Goal: Task Accomplishment & Management: Use online tool/utility

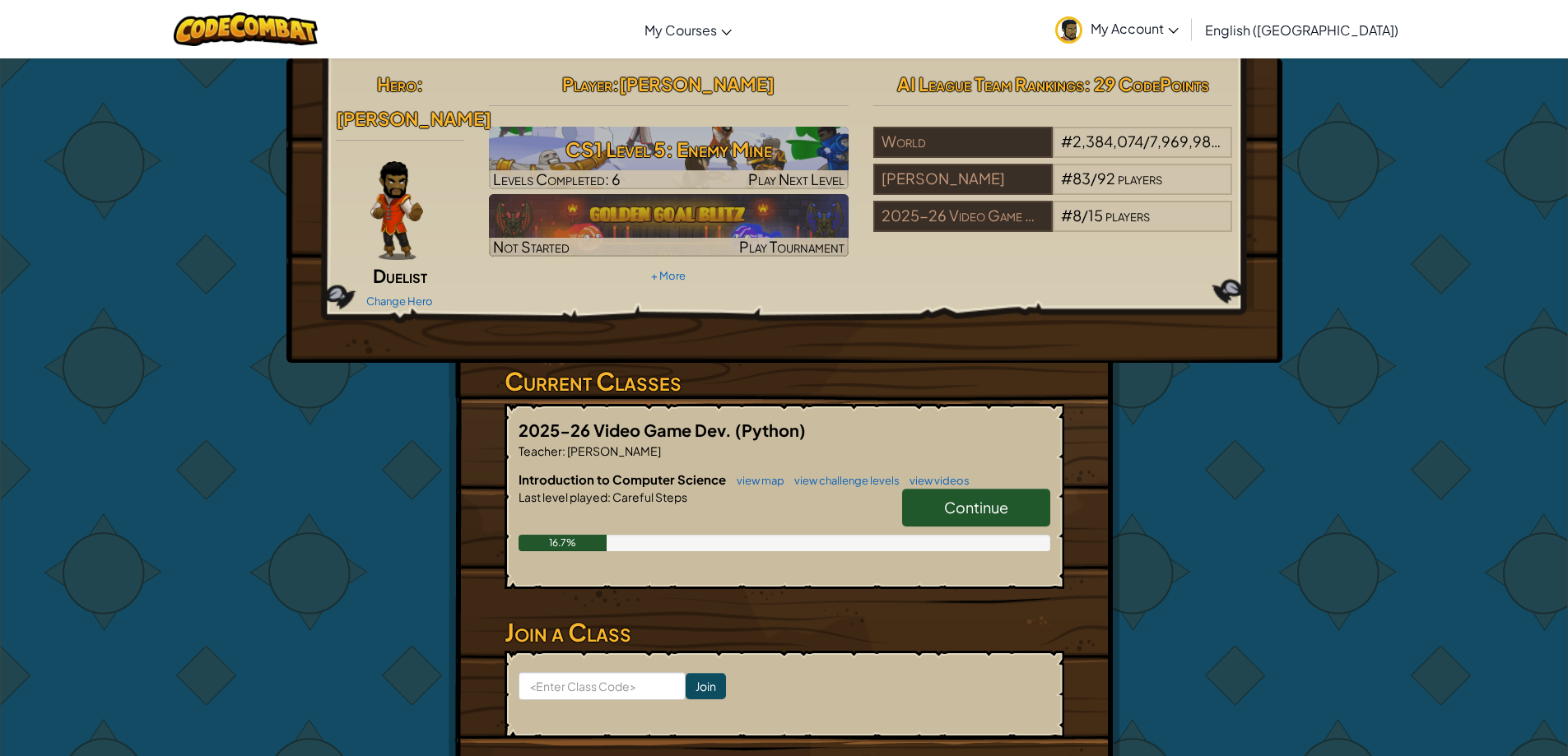
click at [1004, 498] on span "Continue" at bounding box center [976, 507] width 65 height 19
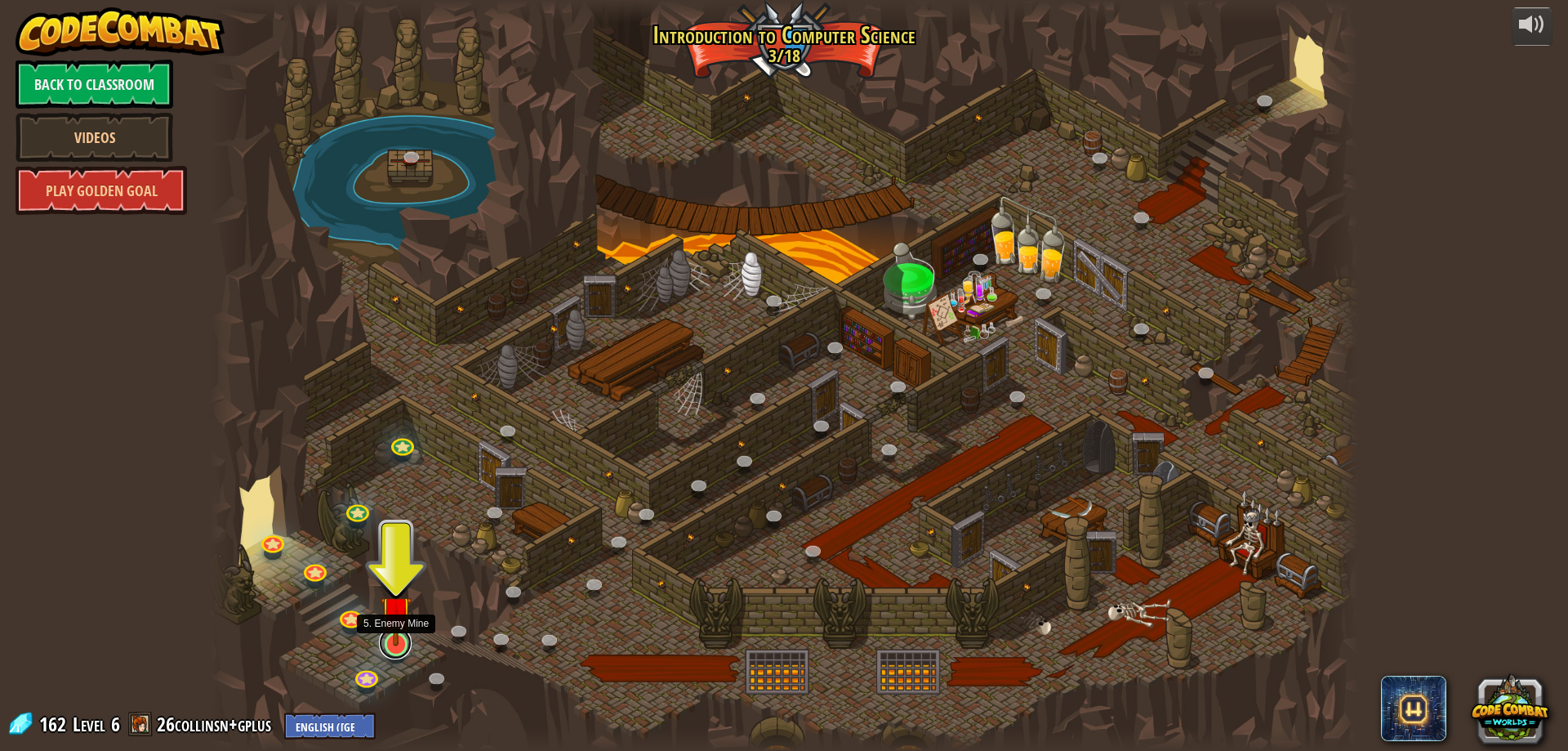
click at [391, 649] on link at bounding box center [394, 643] width 32 height 32
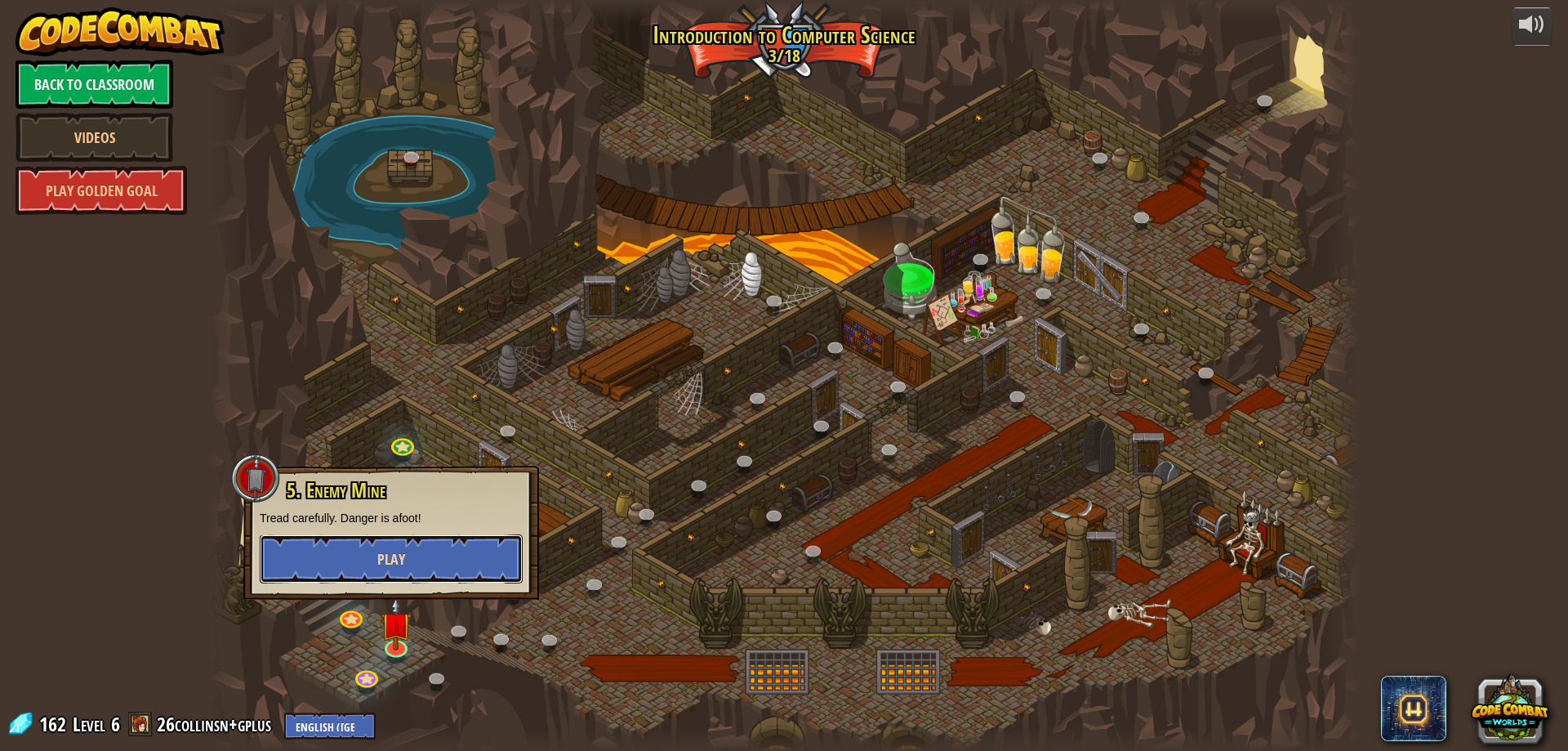
click at [410, 566] on button "Play" at bounding box center [391, 559] width 263 height 49
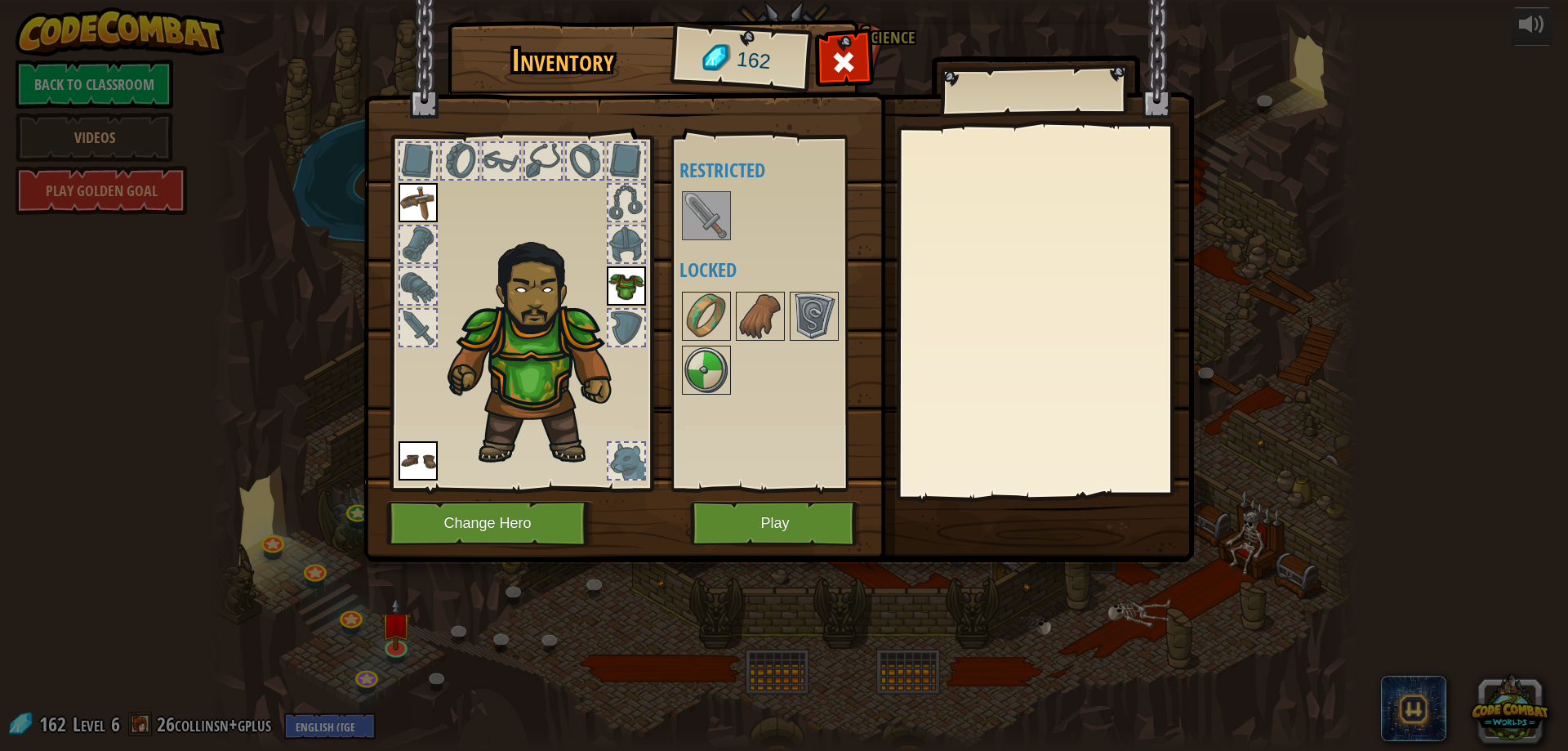
drag, startPoint x: 403, startPoint y: 550, endPoint x: 419, endPoint y: 540, distance: 18.9
click at [404, 547] on img at bounding box center [779, 266] width 831 height 593
click at [778, 525] on button "Play" at bounding box center [775, 524] width 171 height 45
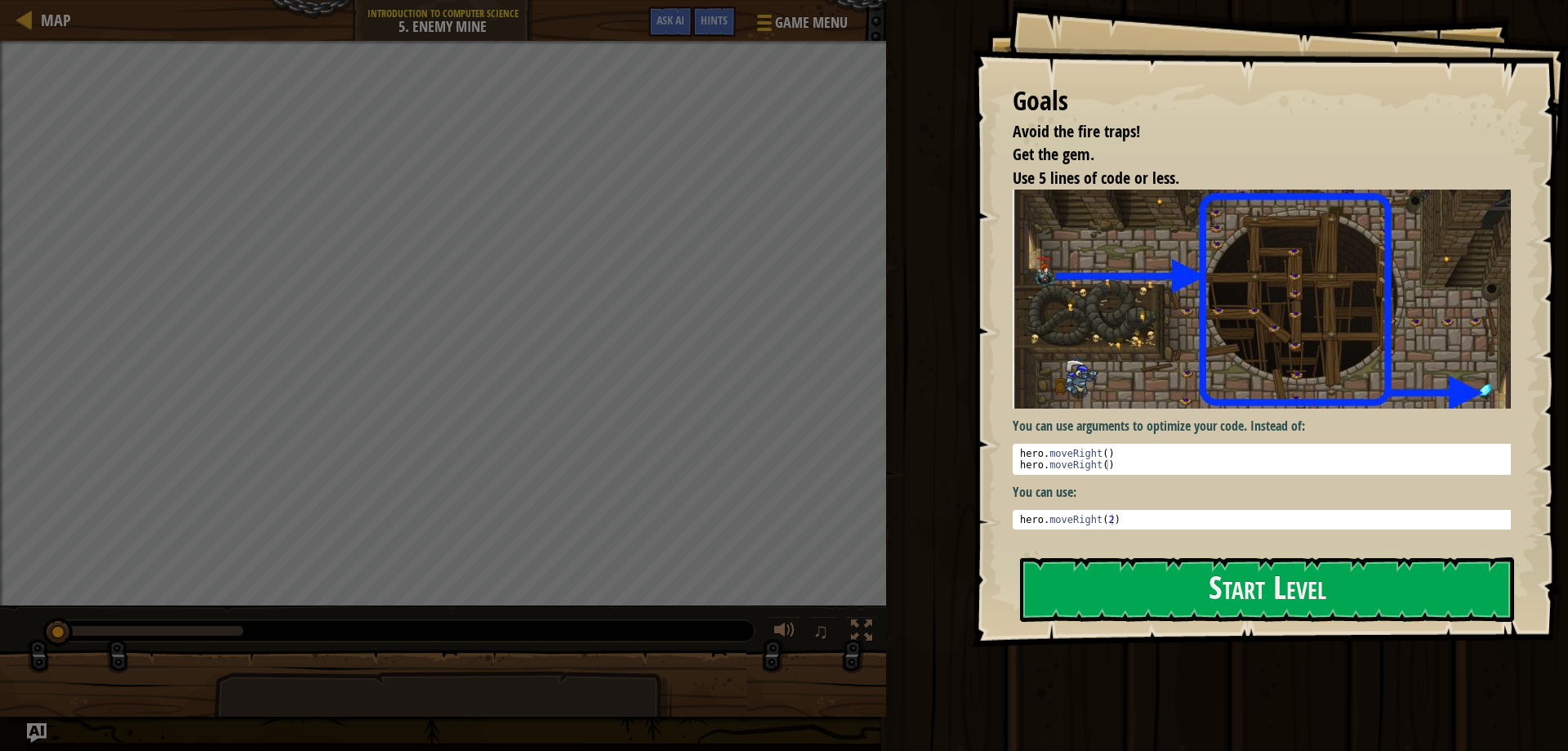
click at [1118, 358] on img at bounding box center [1268, 299] width 510 height 219
click at [1136, 589] on button "Start Level" at bounding box center [1268, 589] width 494 height 65
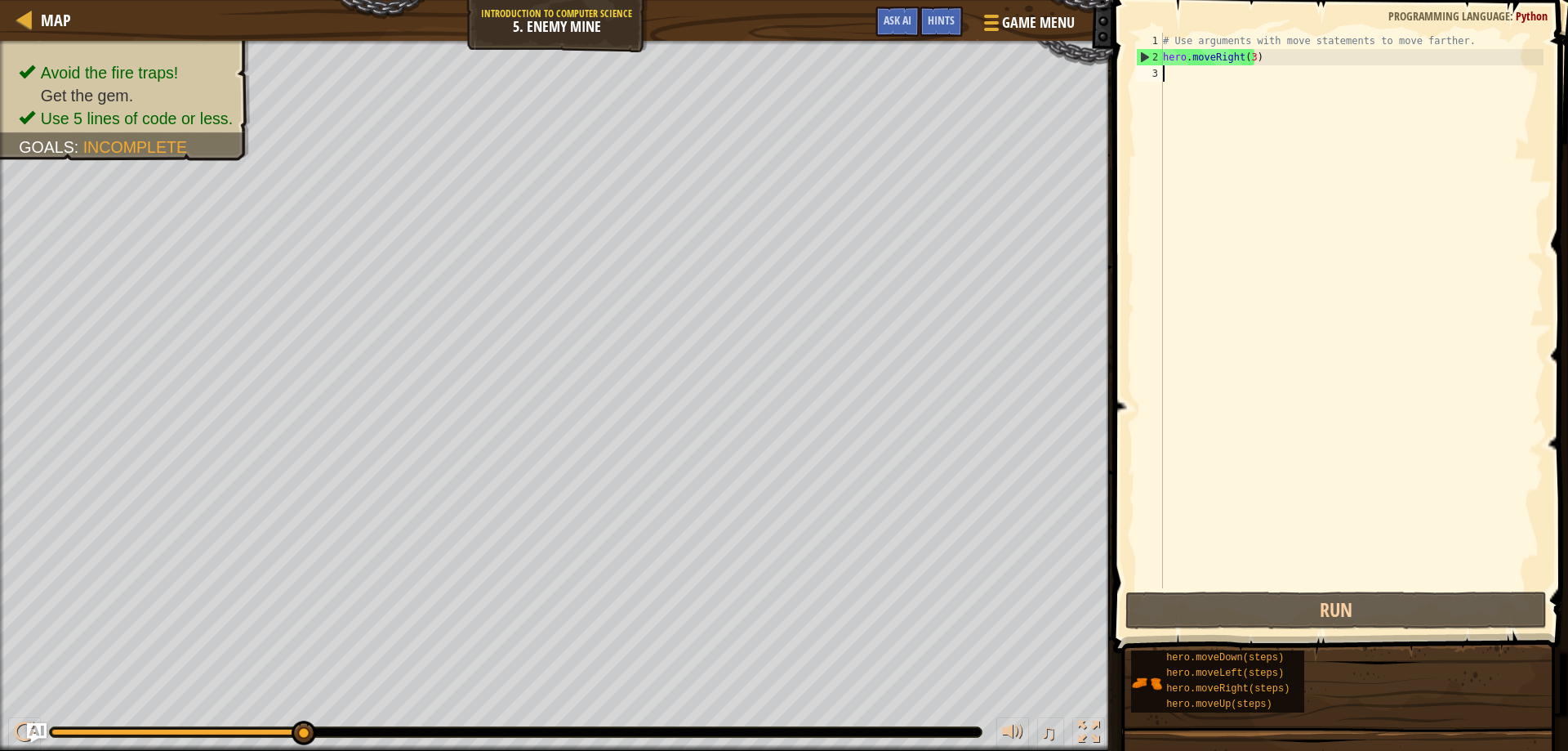
type textarea "he"
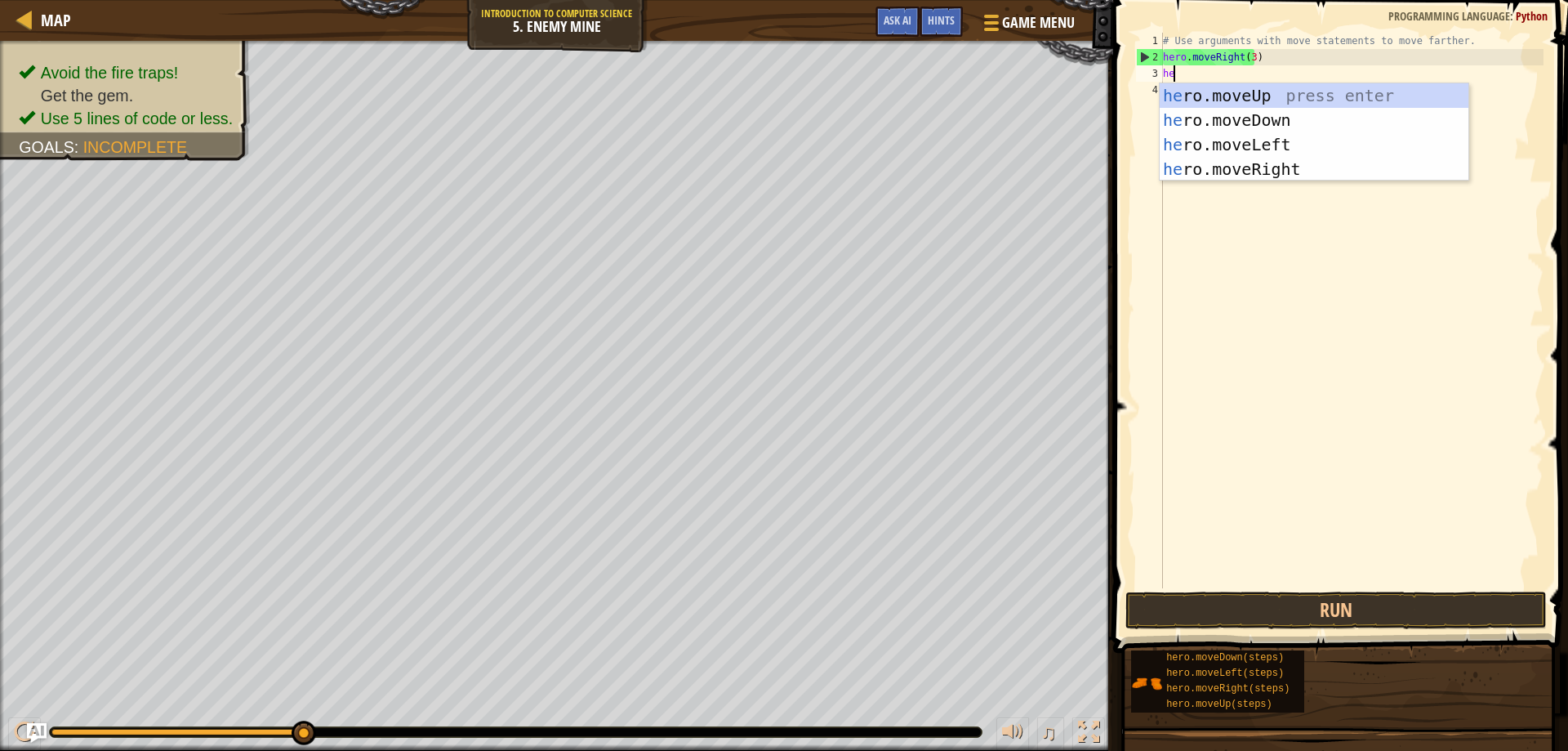
scroll to position [7, 0]
click at [1270, 97] on div "he ro.moveUp press enter he ro.moveDown press enter he ro.moveLeft press enter …" at bounding box center [1314, 157] width 309 height 147
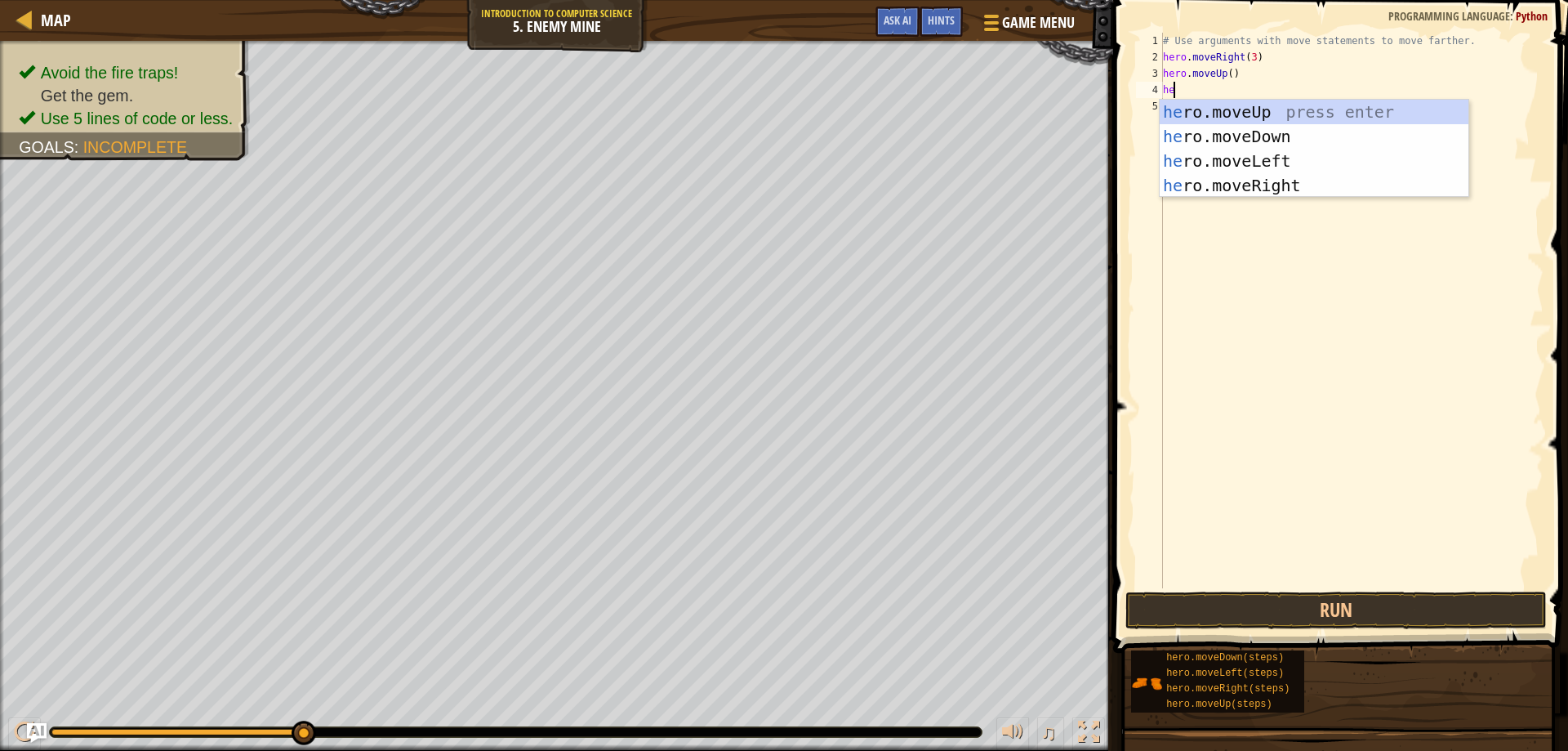
type textarea "hero"
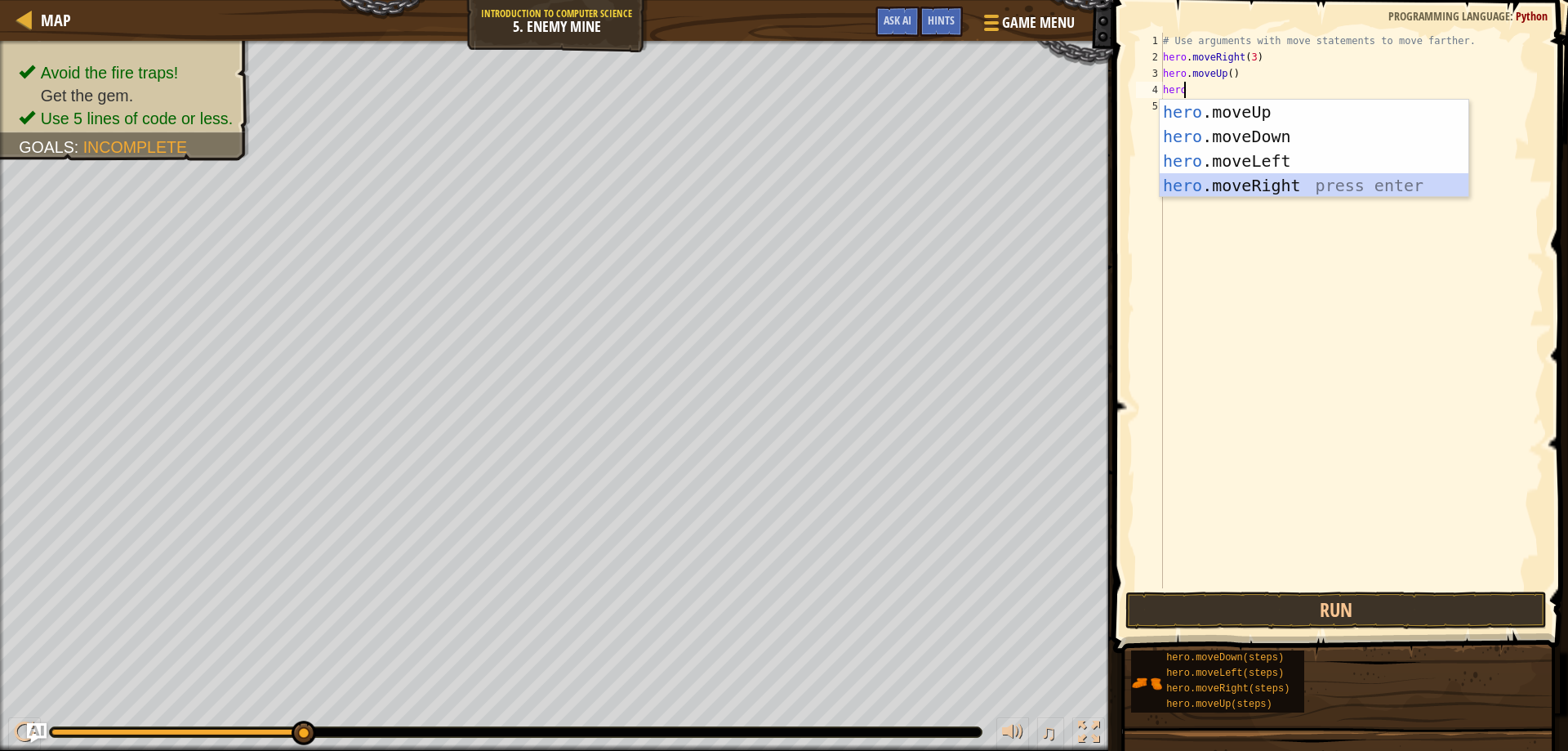
click at [1246, 187] on div "hero .moveUp press enter hero .moveDown press enter hero .moveLeft press enter …" at bounding box center [1314, 173] width 309 height 147
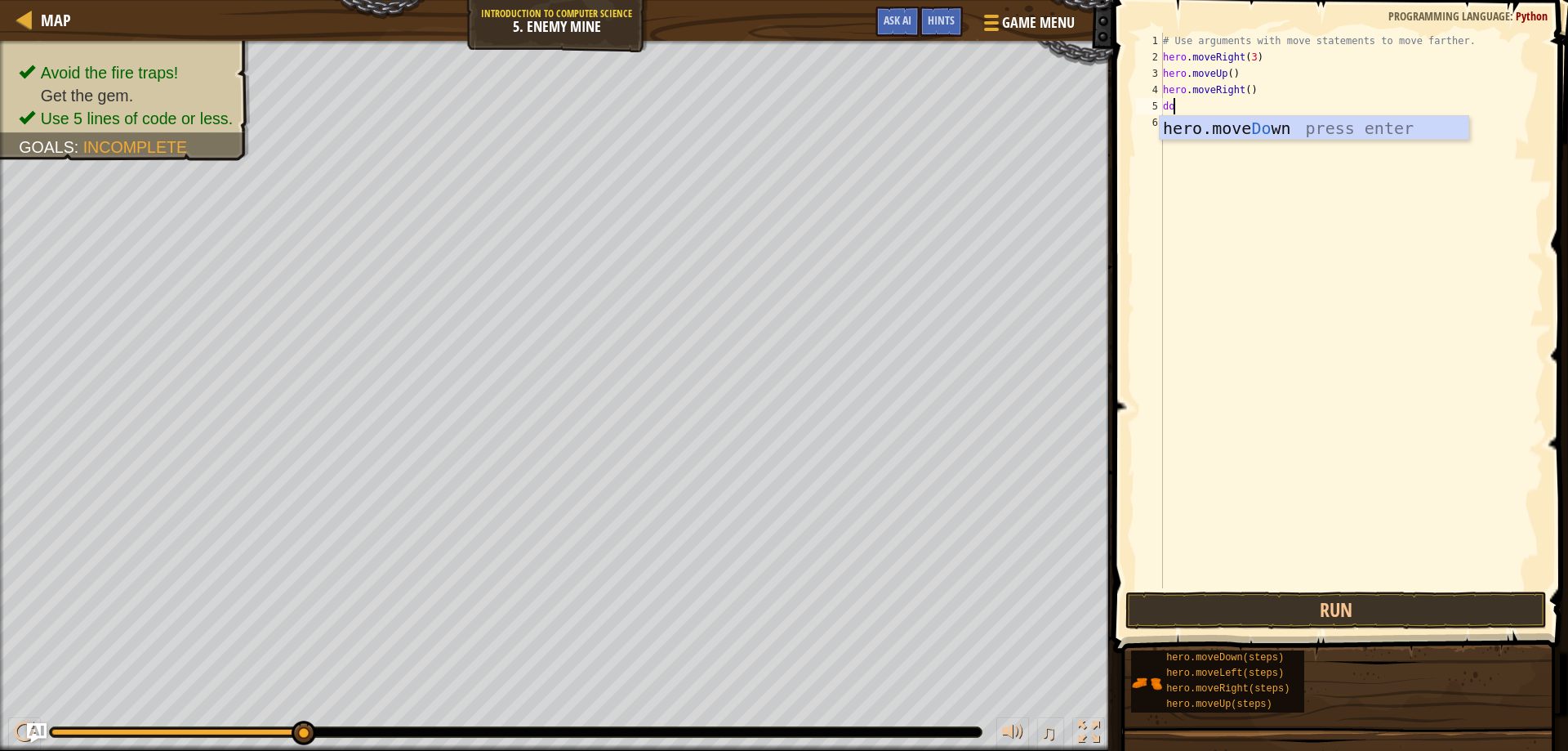
type textarea "dow"
click at [1237, 138] on div "hero.move Dow n press enter" at bounding box center [1314, 152] width 309 height 73
click at [1237, 107] on div "# Use arguments with move statements to move farther. hero . moveRight ( 3 ) he…" at bounding box center [1352, 326] width 384 height 589
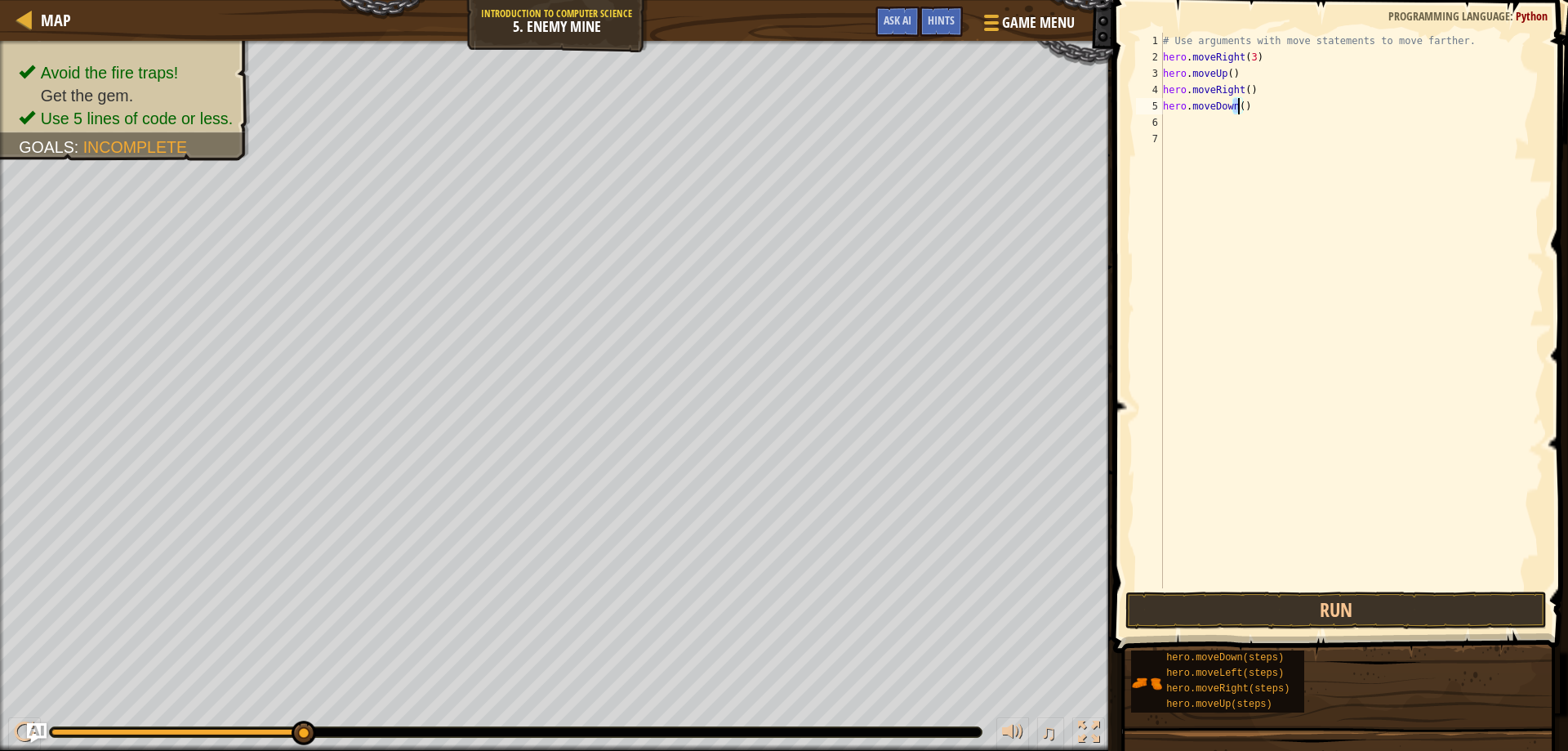
scroll to position [7, 6]
type textarea "hero.moveDown(3)"
click at [1227, 121] on div "# Use arguments with move statements to move farther. hero . moveRight ( 3 ) he…" at bounding box center [1352, 326] width 384 height 589
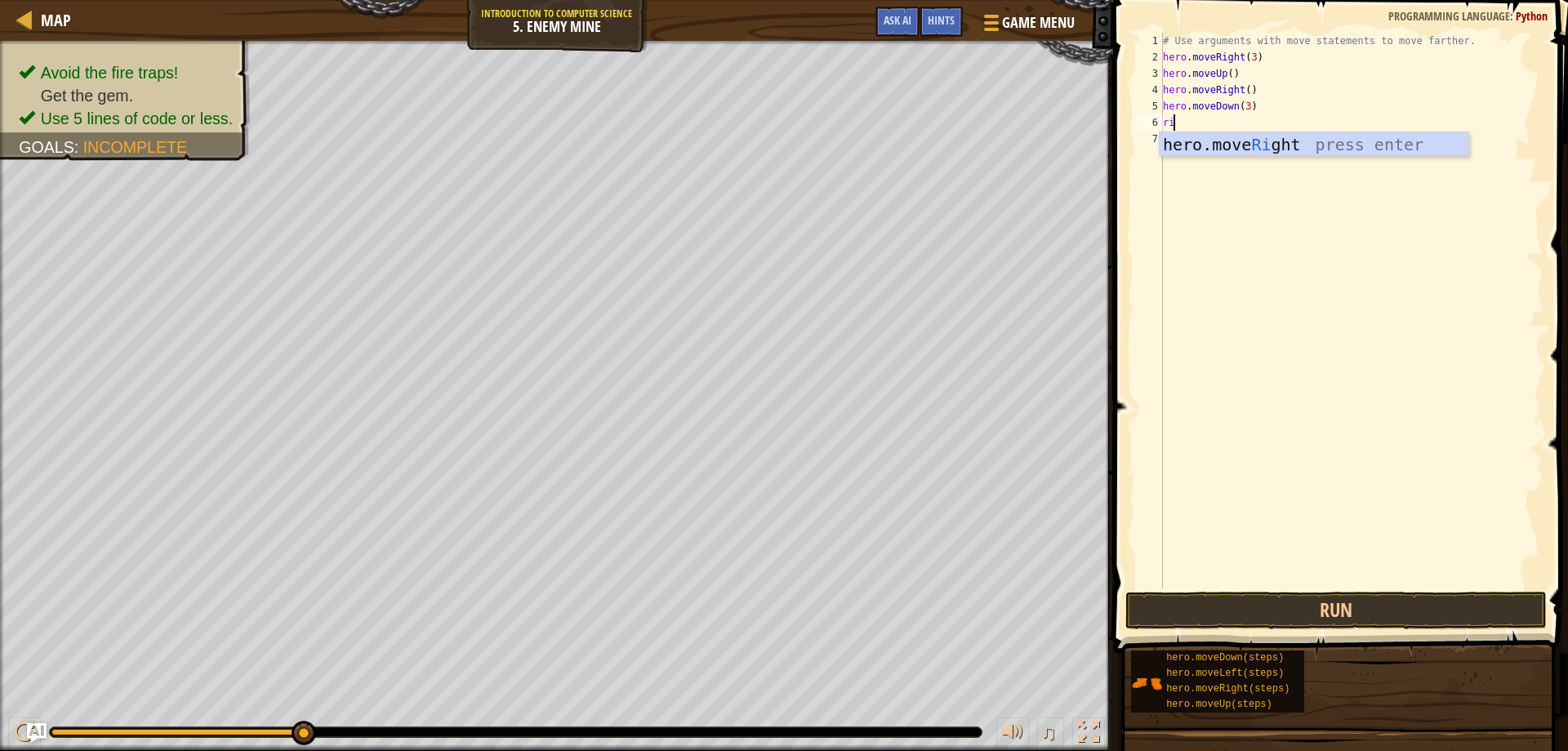
type textarea "ri"
click at [1269, 131] on div "# Use arguments with move statements to move farther. hero . moveRight ( 3 ) he…" at bounding box center [1352, 326] width 384 height 589
click at [1199, 118] on div "# Use arguments with move statements to move farther. hero . moveRight ( 3 ) he…" at bounding box center [1352, 326] width 384 height 589
type textarea "r"
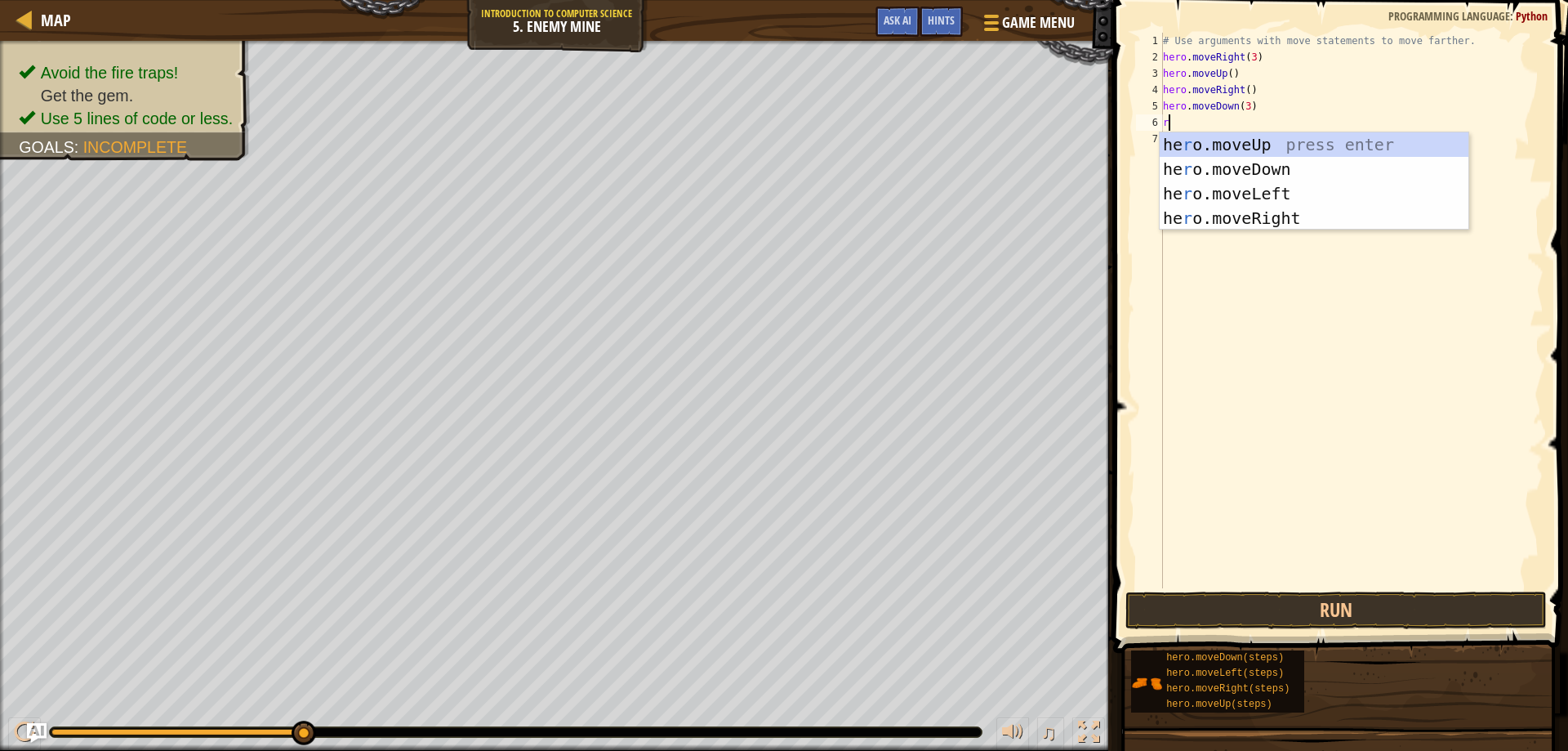
type textarea "ri"
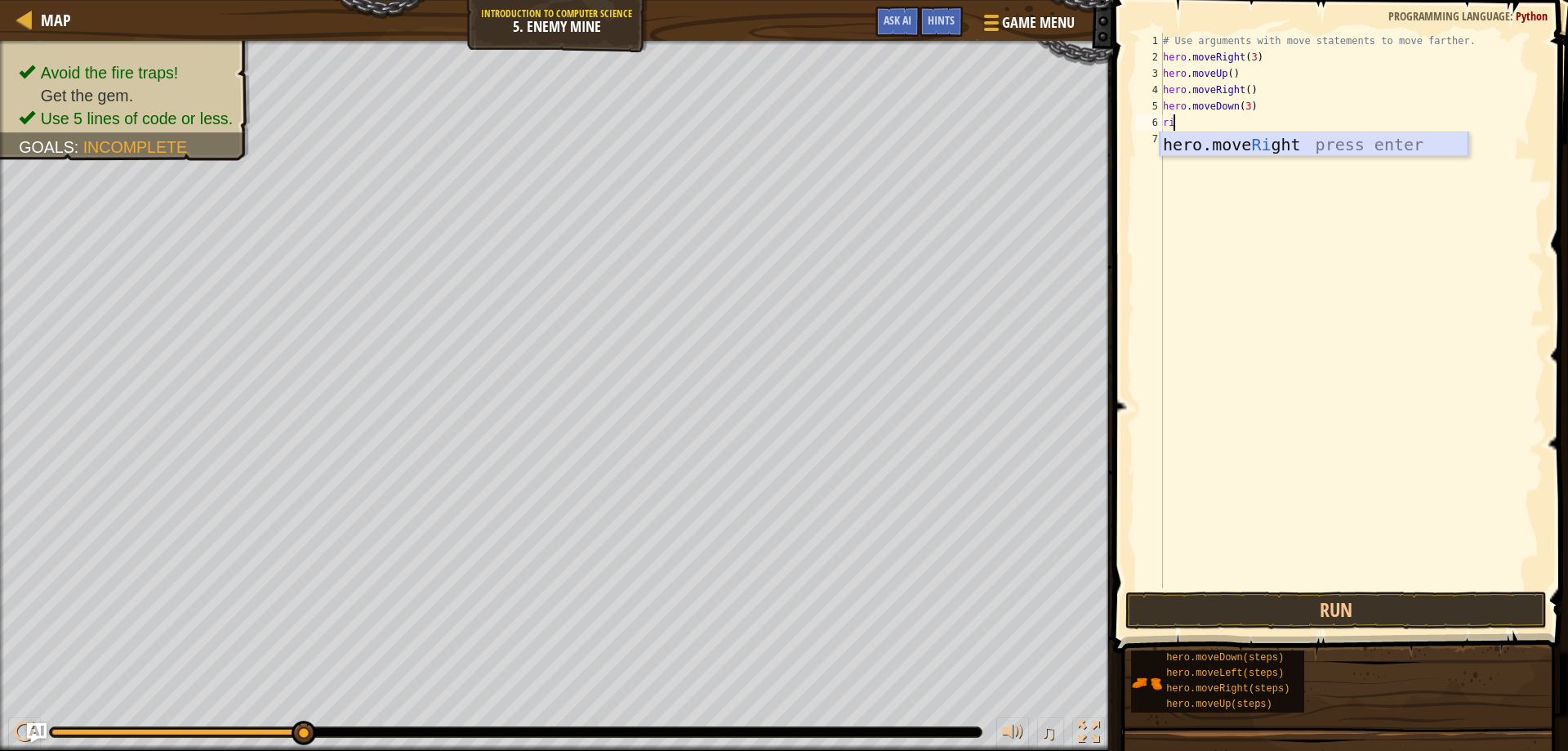
click at [1234, 149] on div "hero.move Ri ght press enter" at bounding box center [1314, 169] width 309 height 73
click at [1241, 122] on div "# Use arguments with move statements to move farther. hero . moveRight ( 3 ) he…" at bounding box center [1352, 326] width 384 height 589
click at [1244, 122] on div "# Use arguments with move statements to move farther. hero . moveRight ( 3 ) he…" at bounding box center [1352, 326] width 384 height 589
type textarea "hero.moveRight(3)"
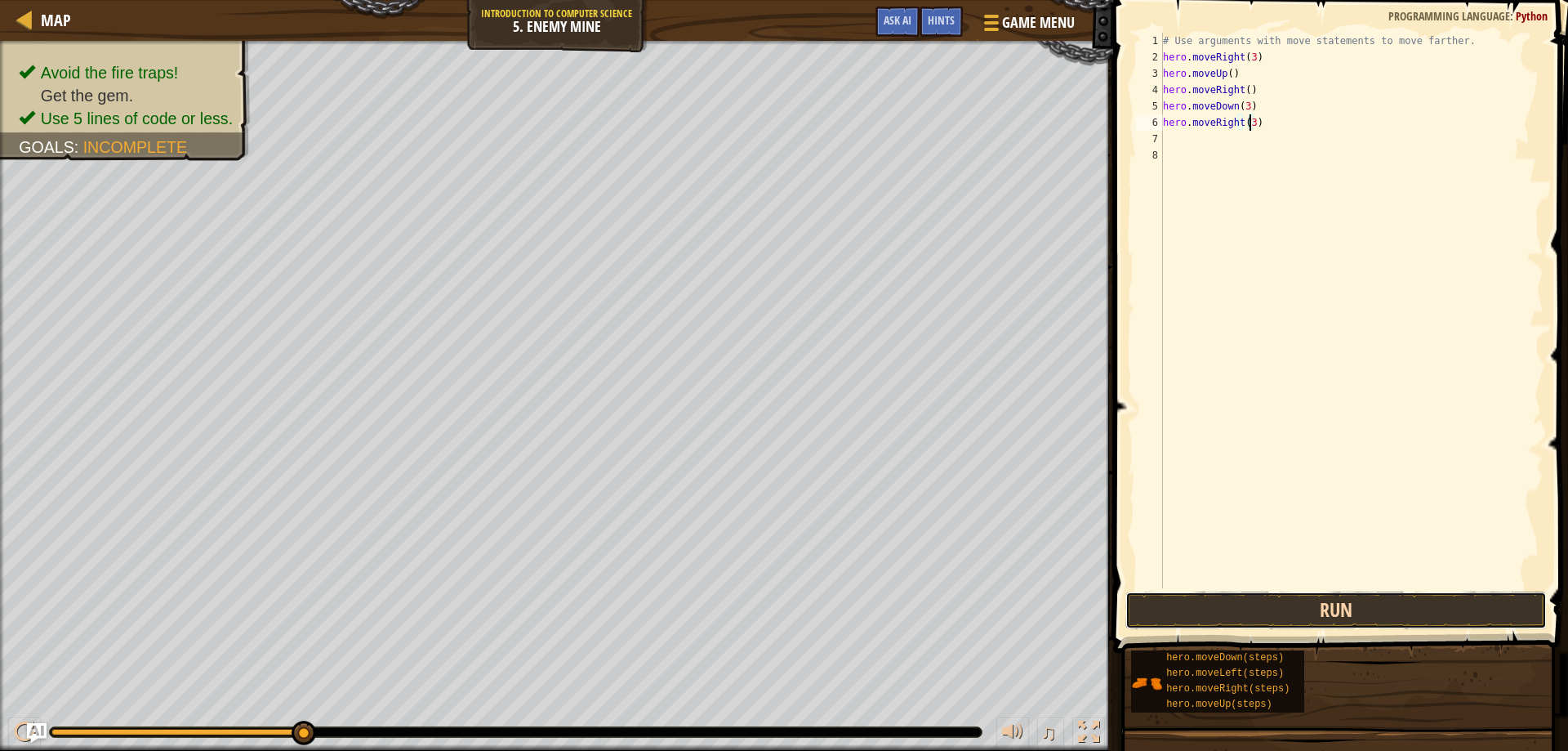
click at [1285, 615] on button "Run" at bounding box center [1336, 610] width 422 height 37
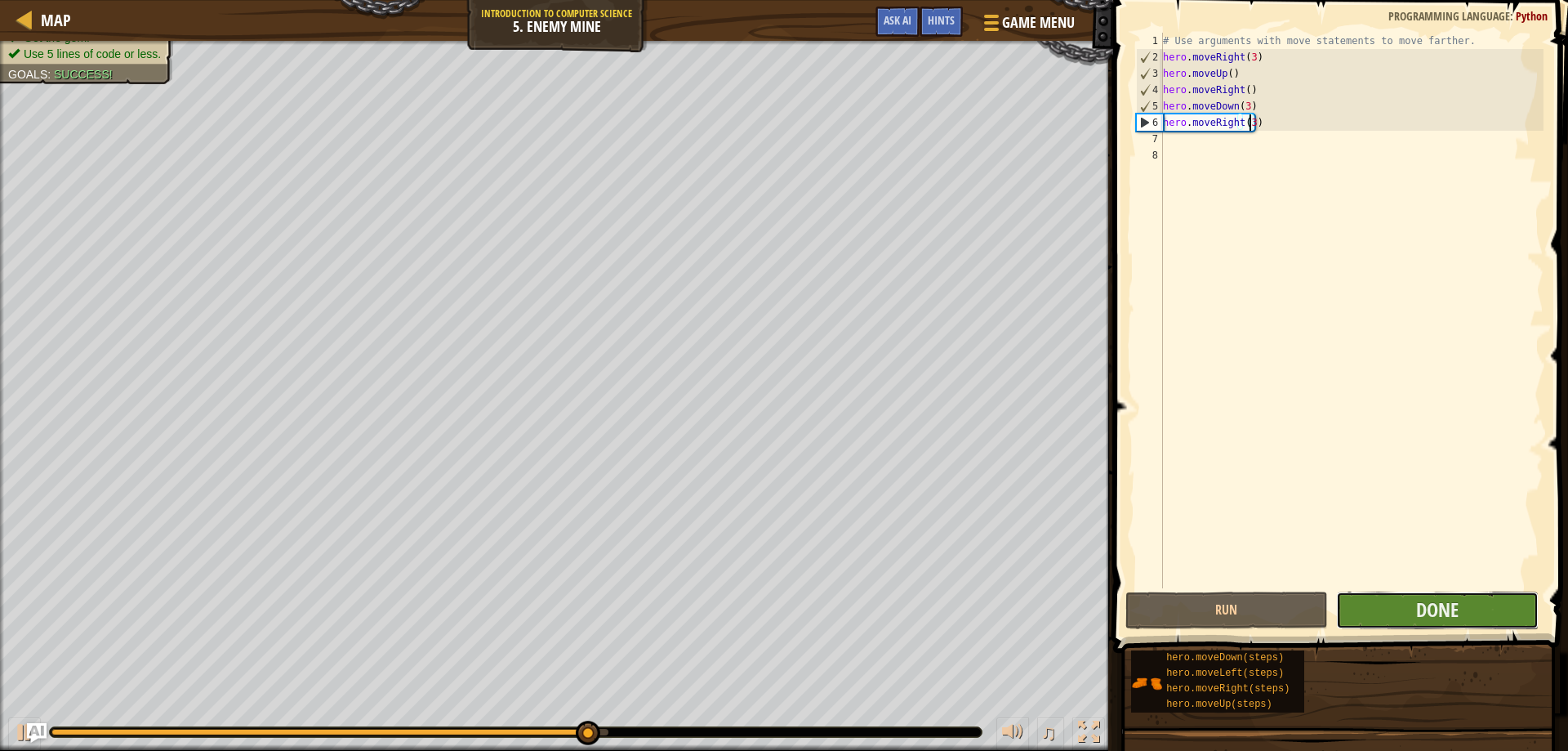
click at [1384, 622] on button "Done" at bounding box center [1437, 610] width 202 height 37
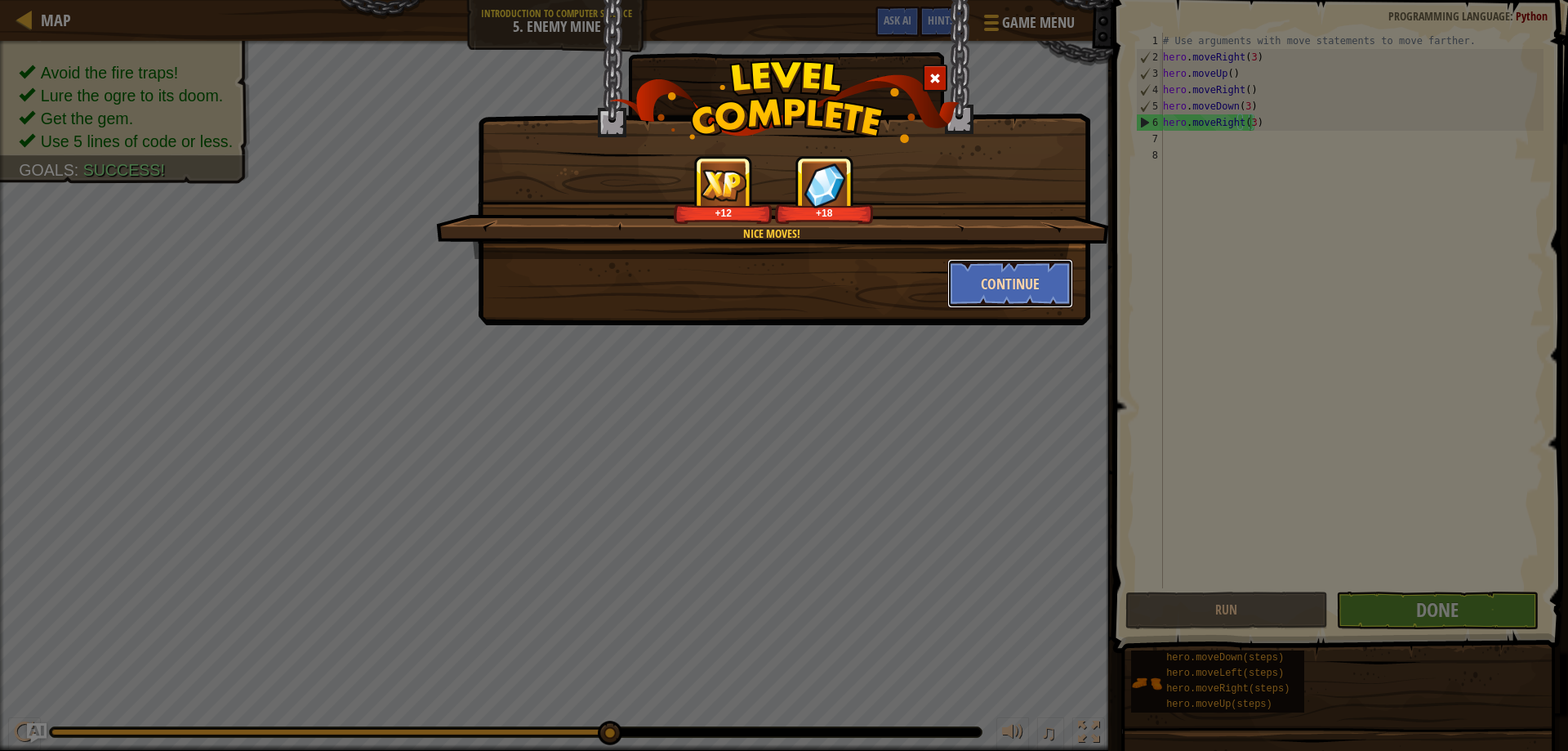
click at [1011, 276] on button "Continue" at bounding box center [1010, 283] width 127 height 49
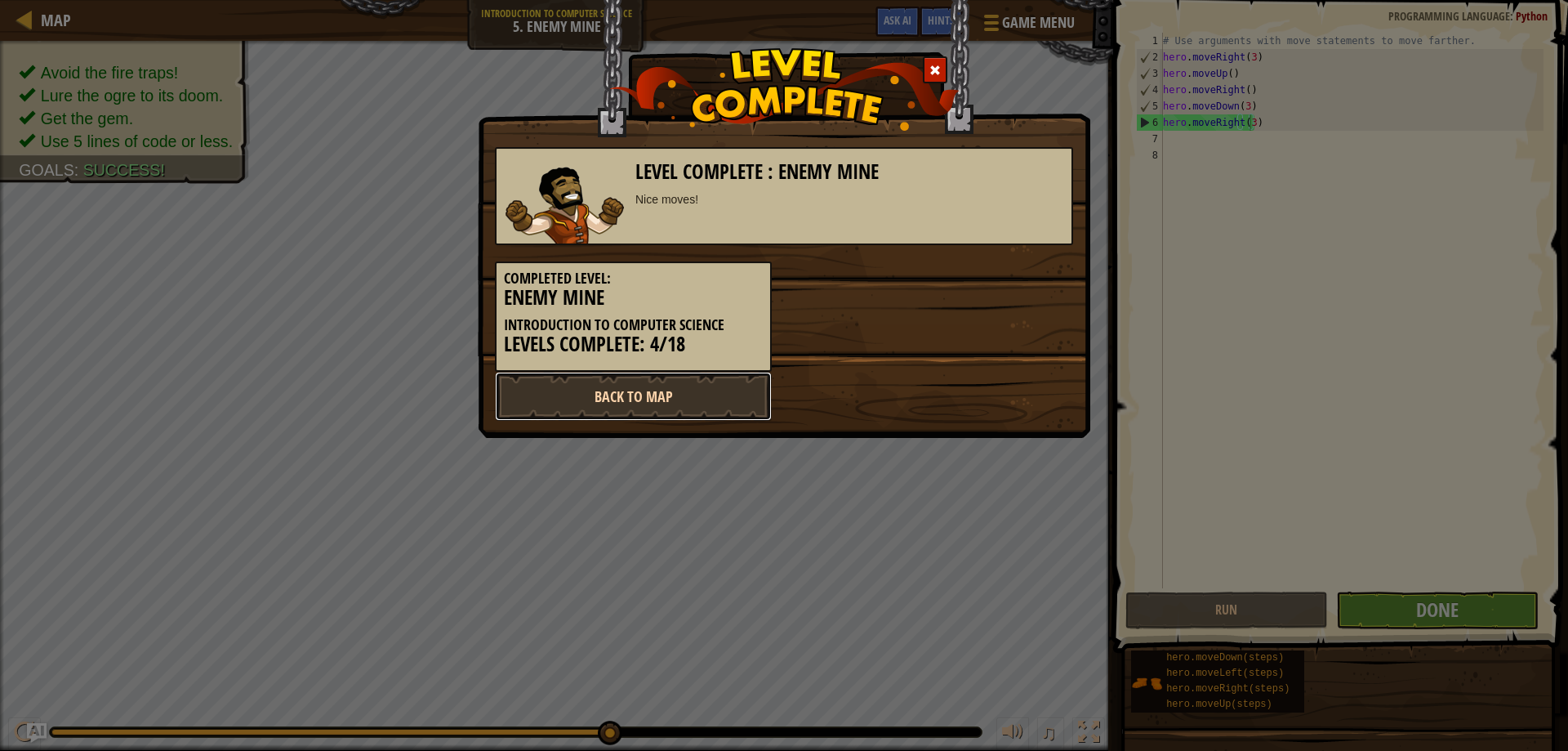
click at [692, 392] on link "Back to Map" at bounding box center [633, 396] width 277 height 49
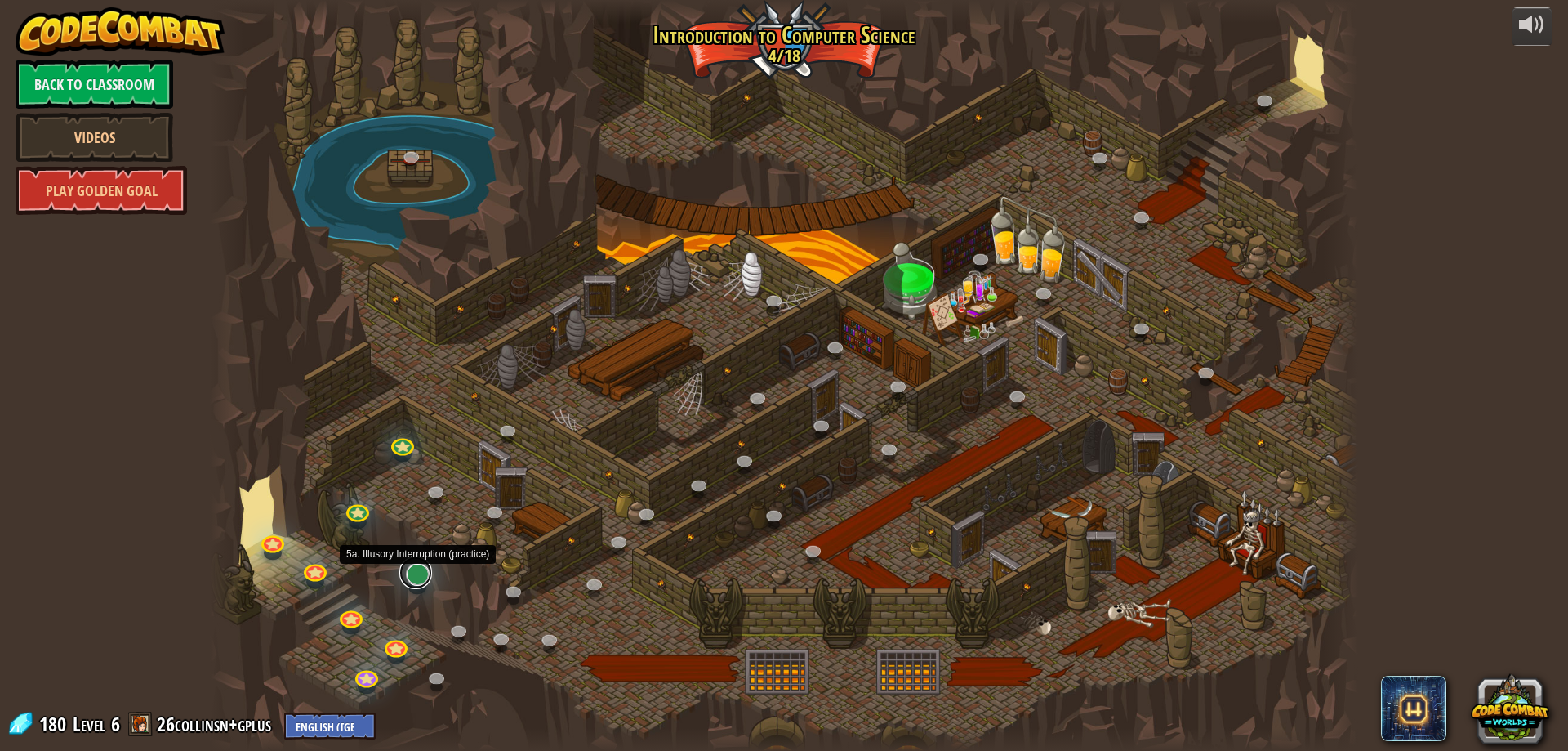
click at [415, 579] on link at bounding box center [415, 572] width 32 height 32
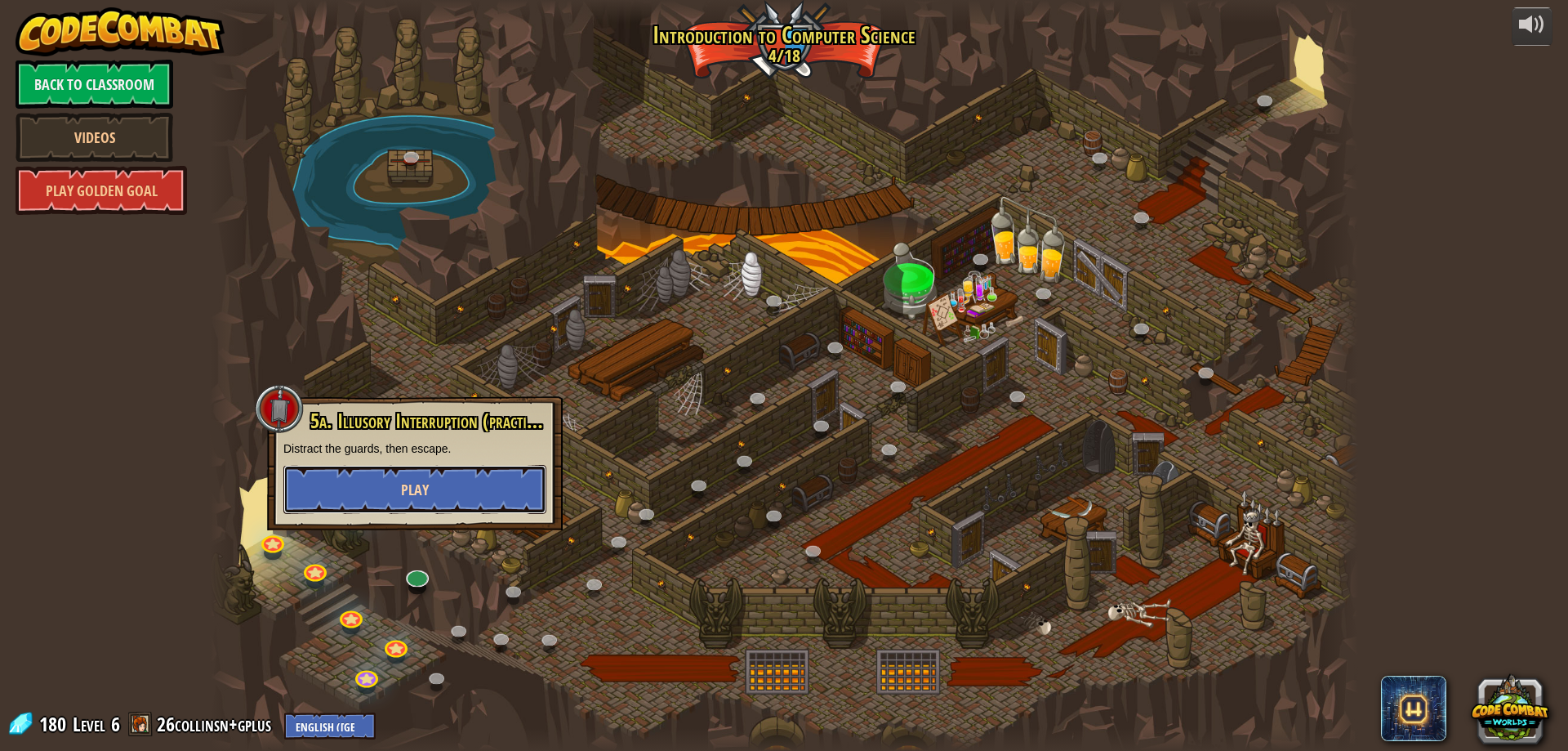
click at [440, 490] on button "Play" at bounding box center [415, 489] width 263 height 49
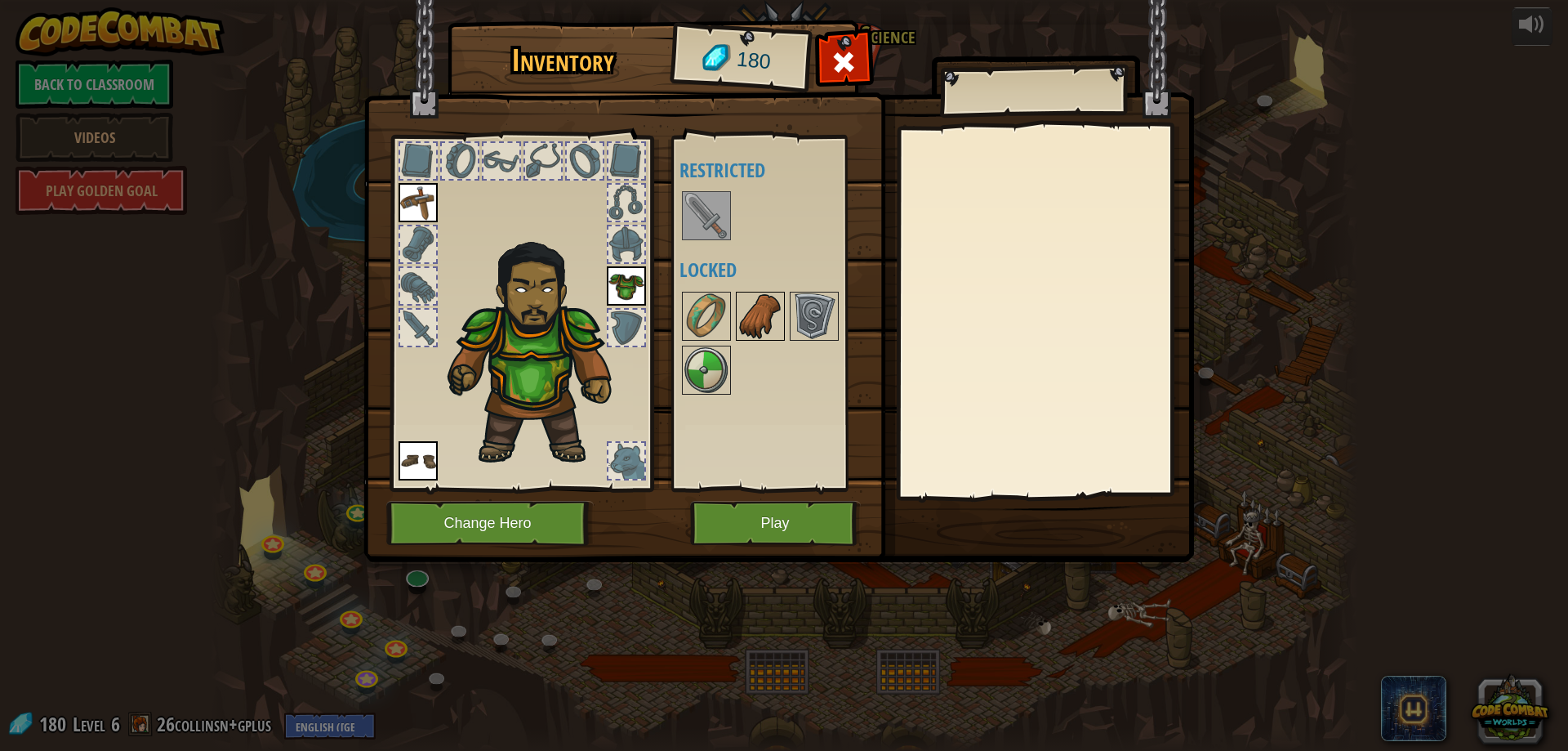
click at [750, 304] on img at bounding box center [760, 316] width 46 height 46
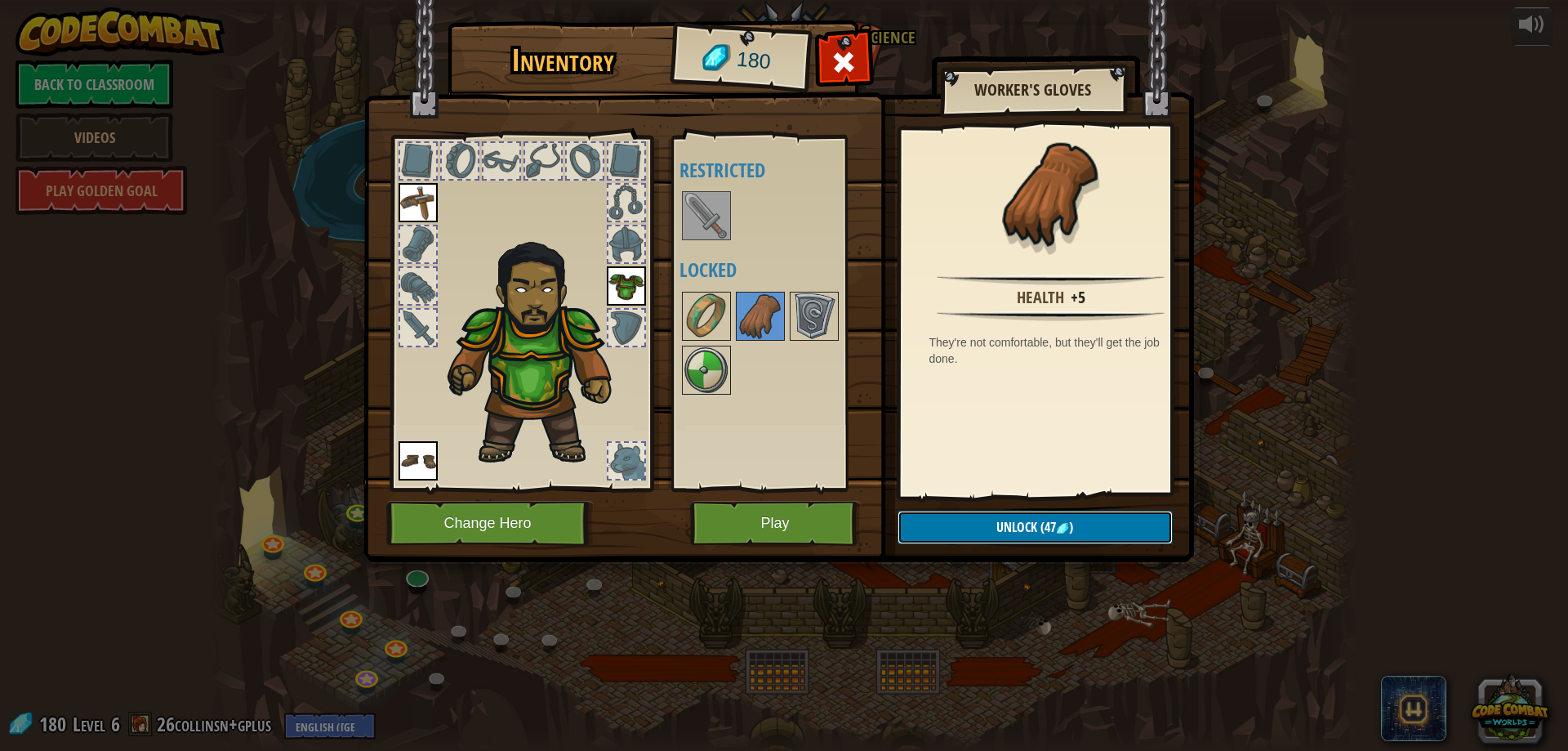
click at [987, 525] on button "Unlock (47 )" at bounding box center [1035, 527] width 275 height 33
click at [970, 533] on button "Confirm" at bounding box center [1035, 527] width 275 height 33
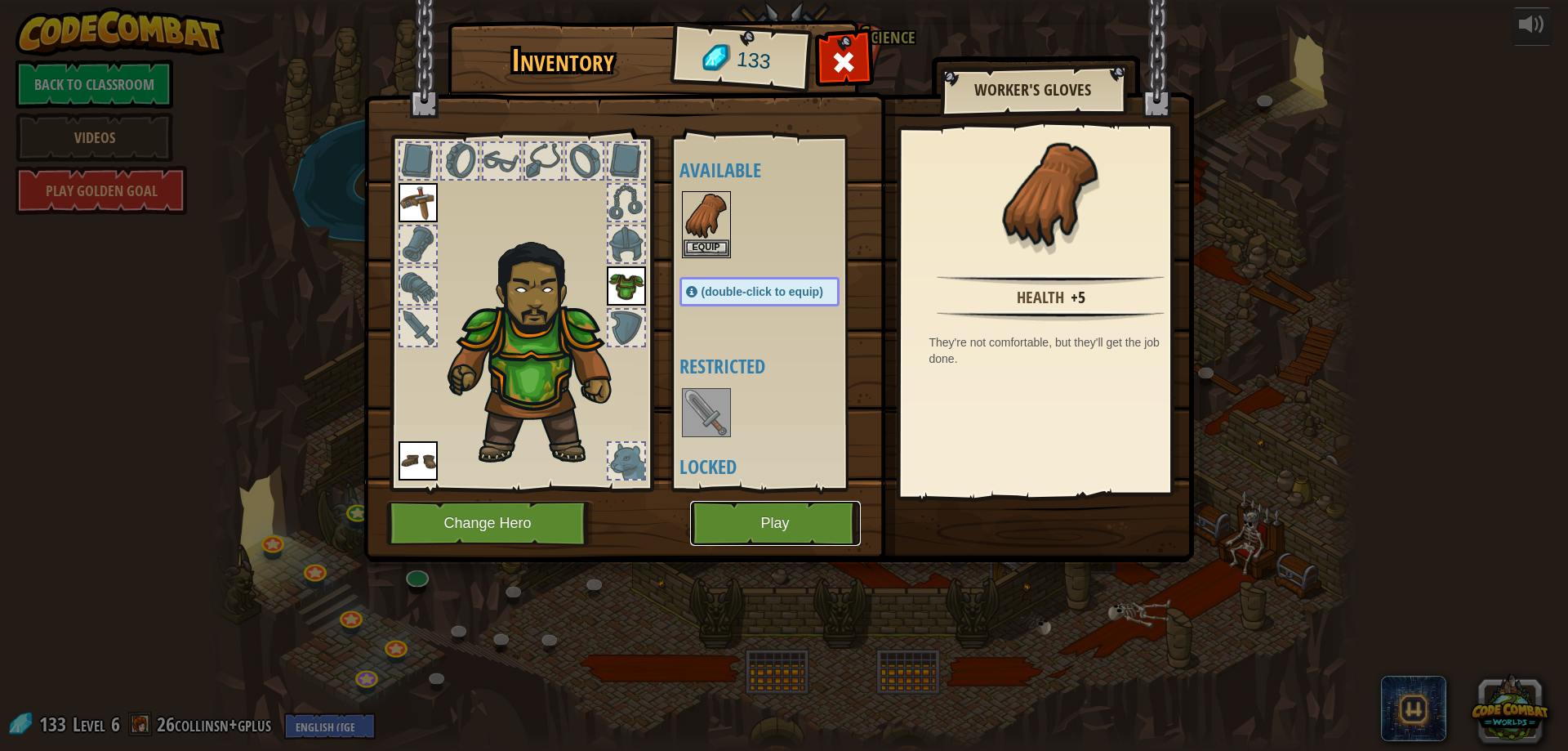
click at [773, 504] on button "Play" at bounding box center [775, 524] width 171 height 45
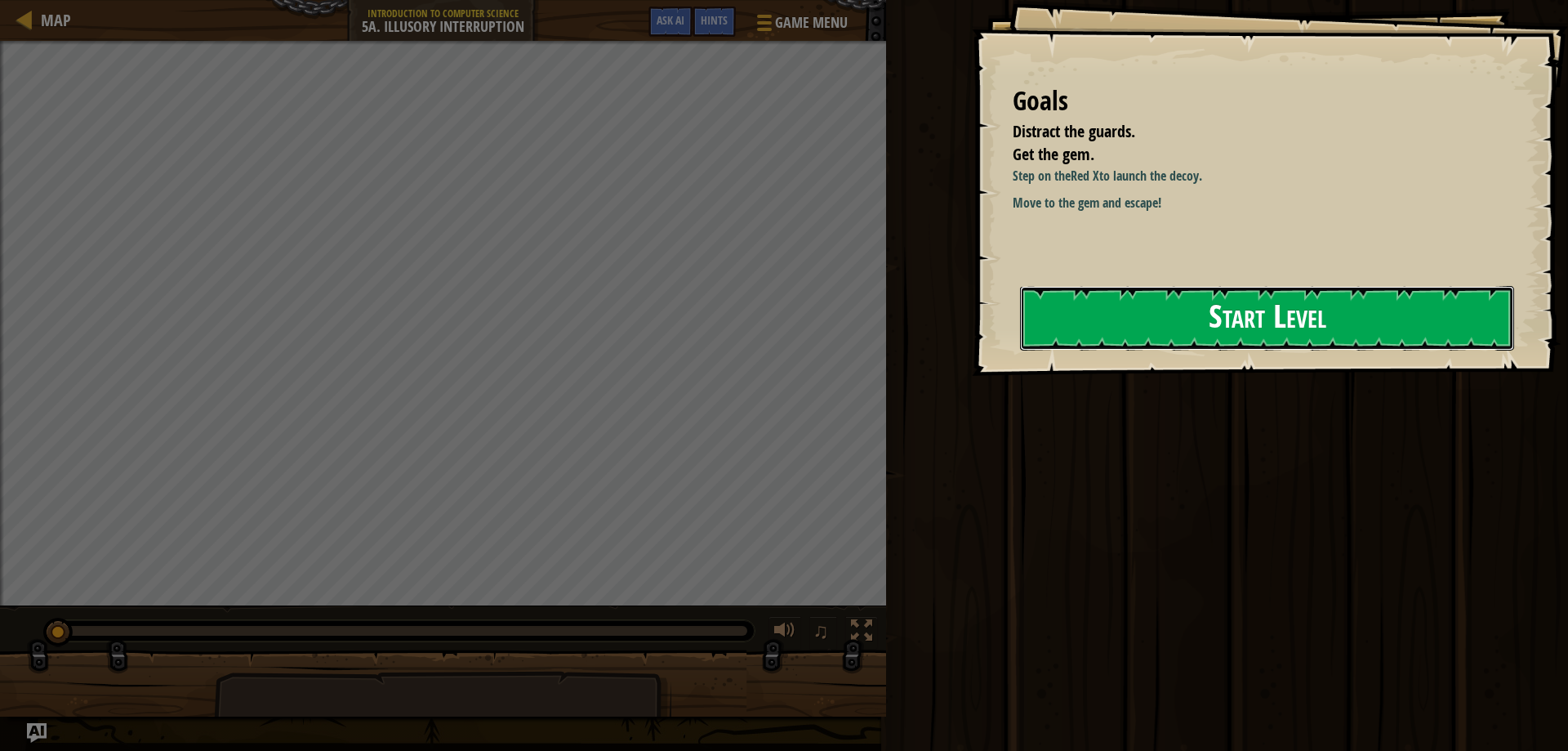
click at [1145, 325] on button "Start Level" at bounding box center [1268, 318] width 494 height 65
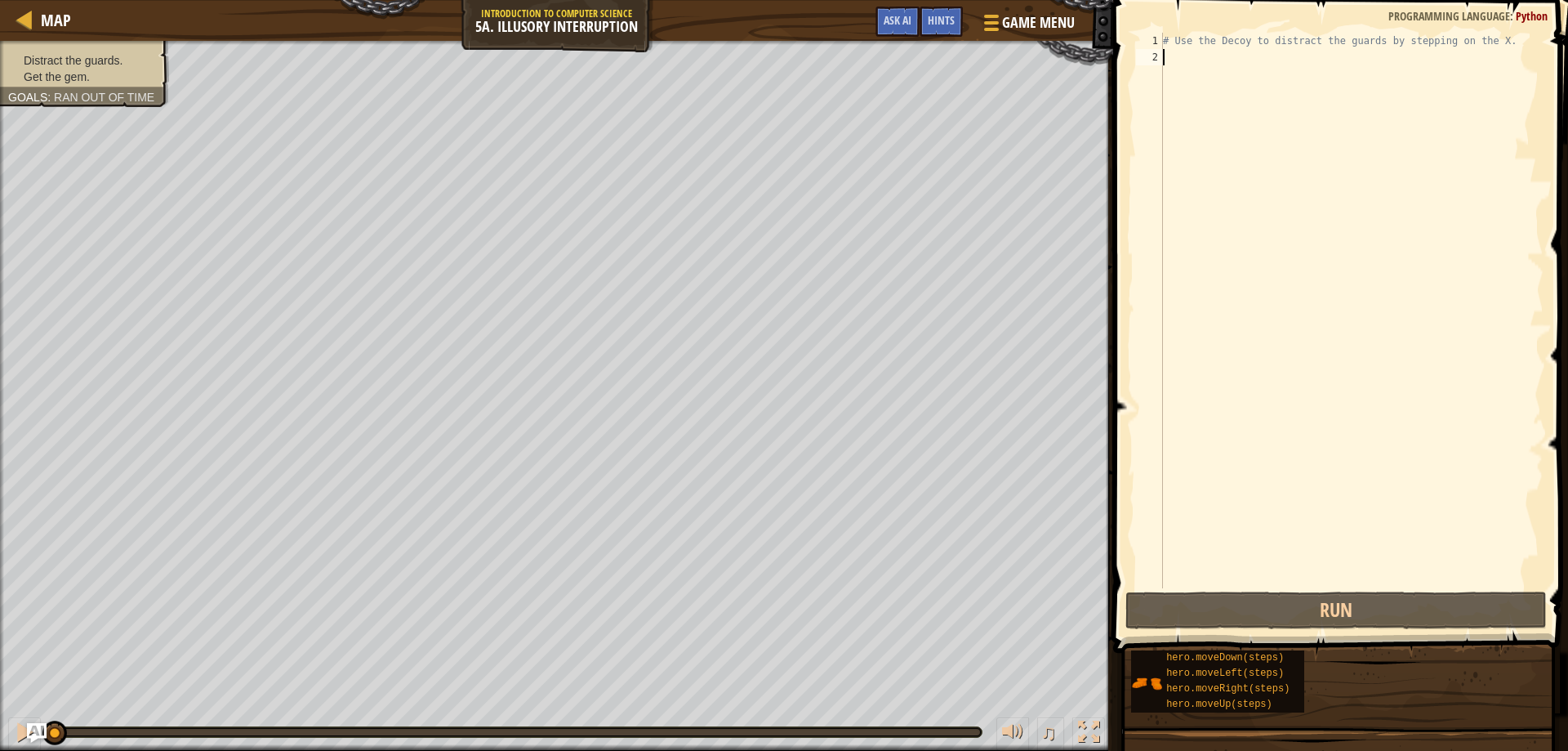
type textarea "r"
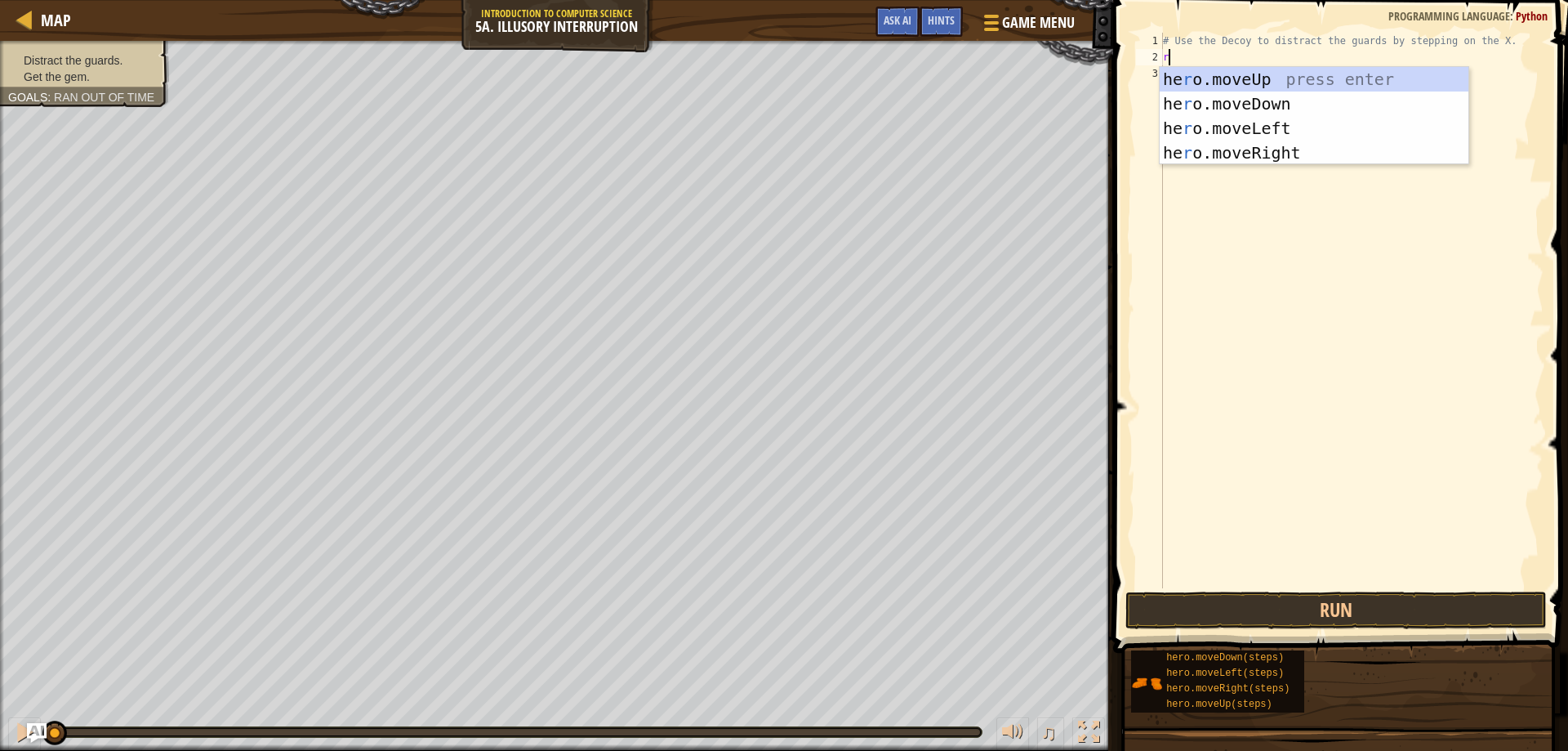
scroll to position [7, 0]
click at [1234, 150] on div "he r o.moveUp press enter he r o.moveDown press enter he r o.moveLeft press ent…" at bounding box center [1314, 140] width 309 height 147
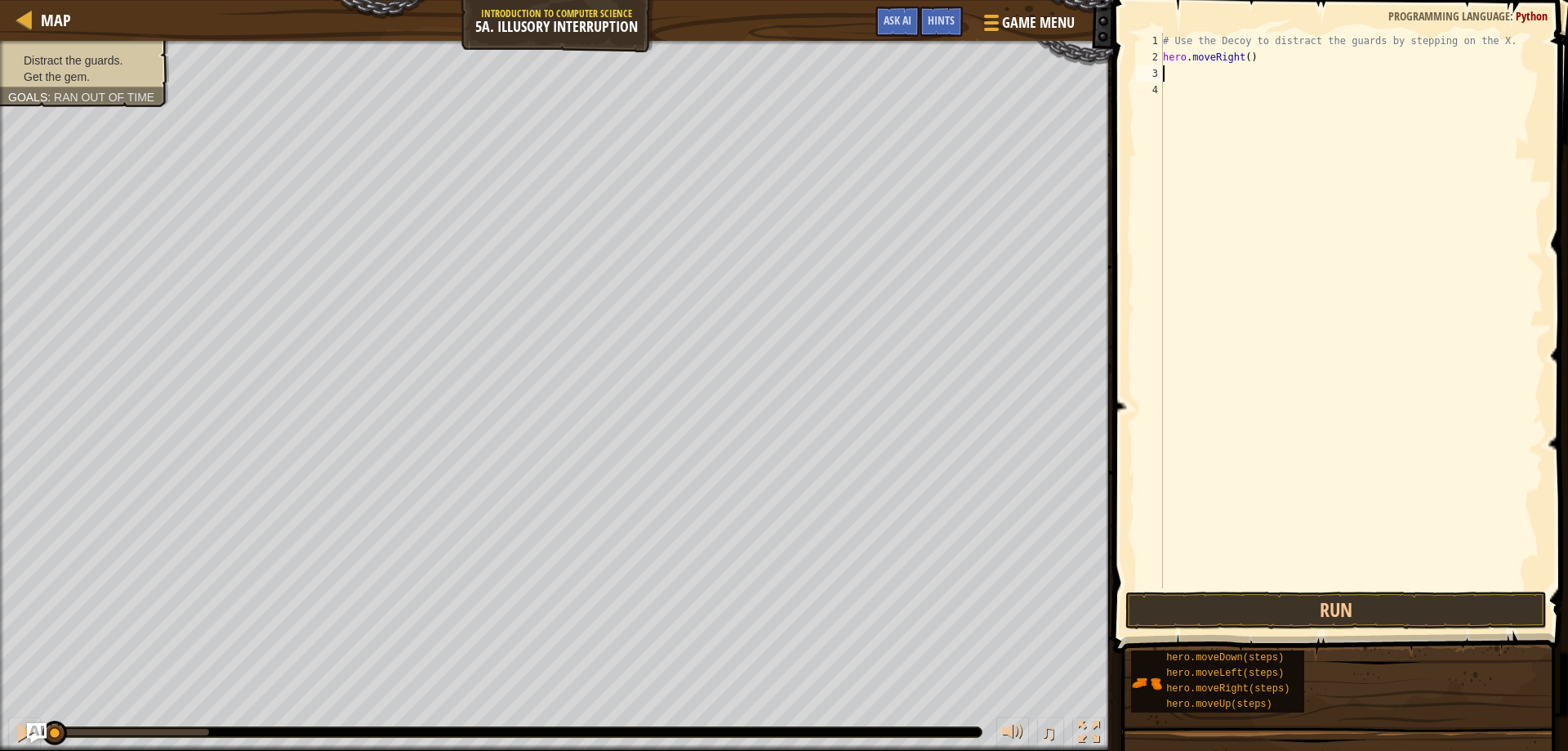
type textarea "down"
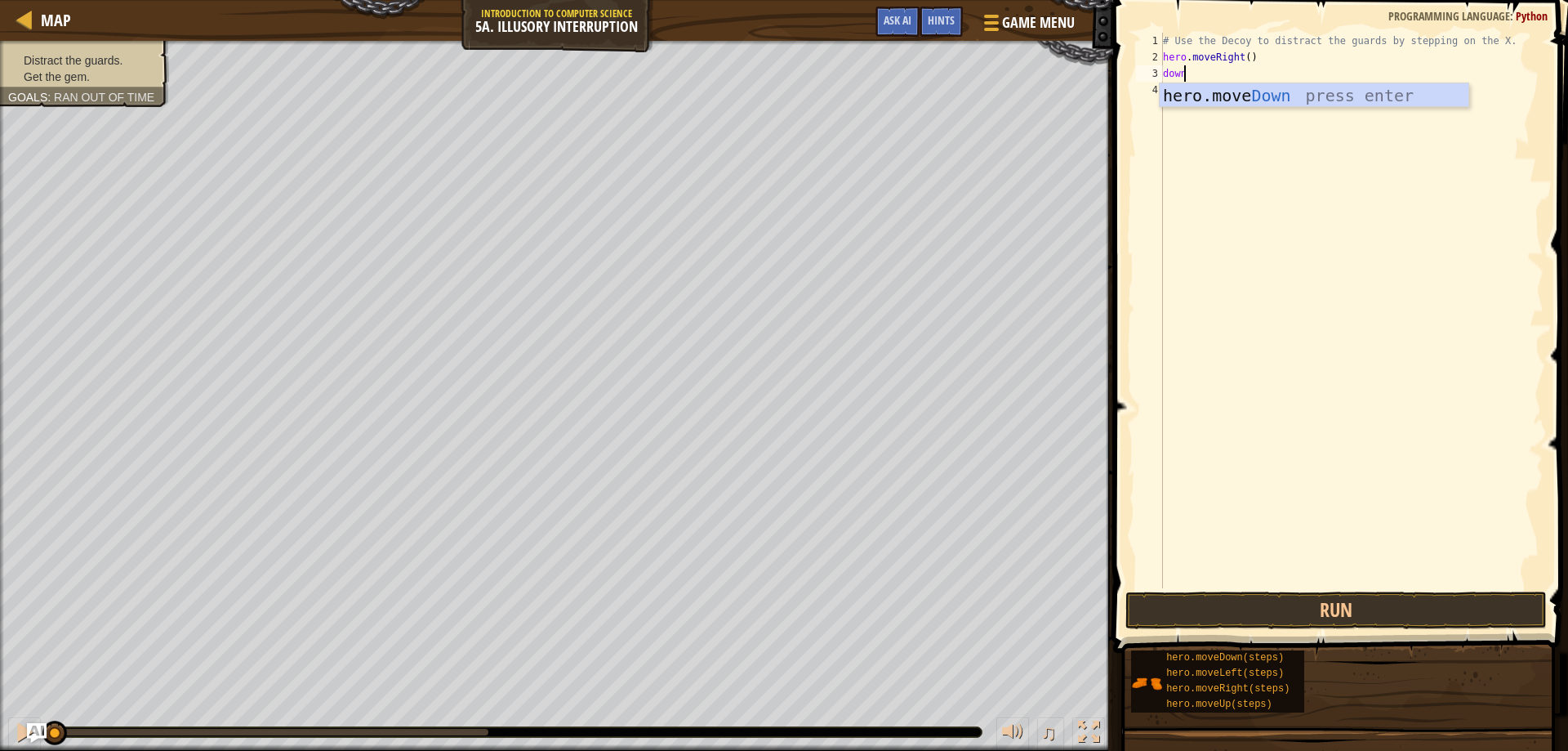
scroll to position [7, 1]
click at [1253, 97] on div "hero.move Down press enter" at bounding box center [1314, 120] width 309 height 73
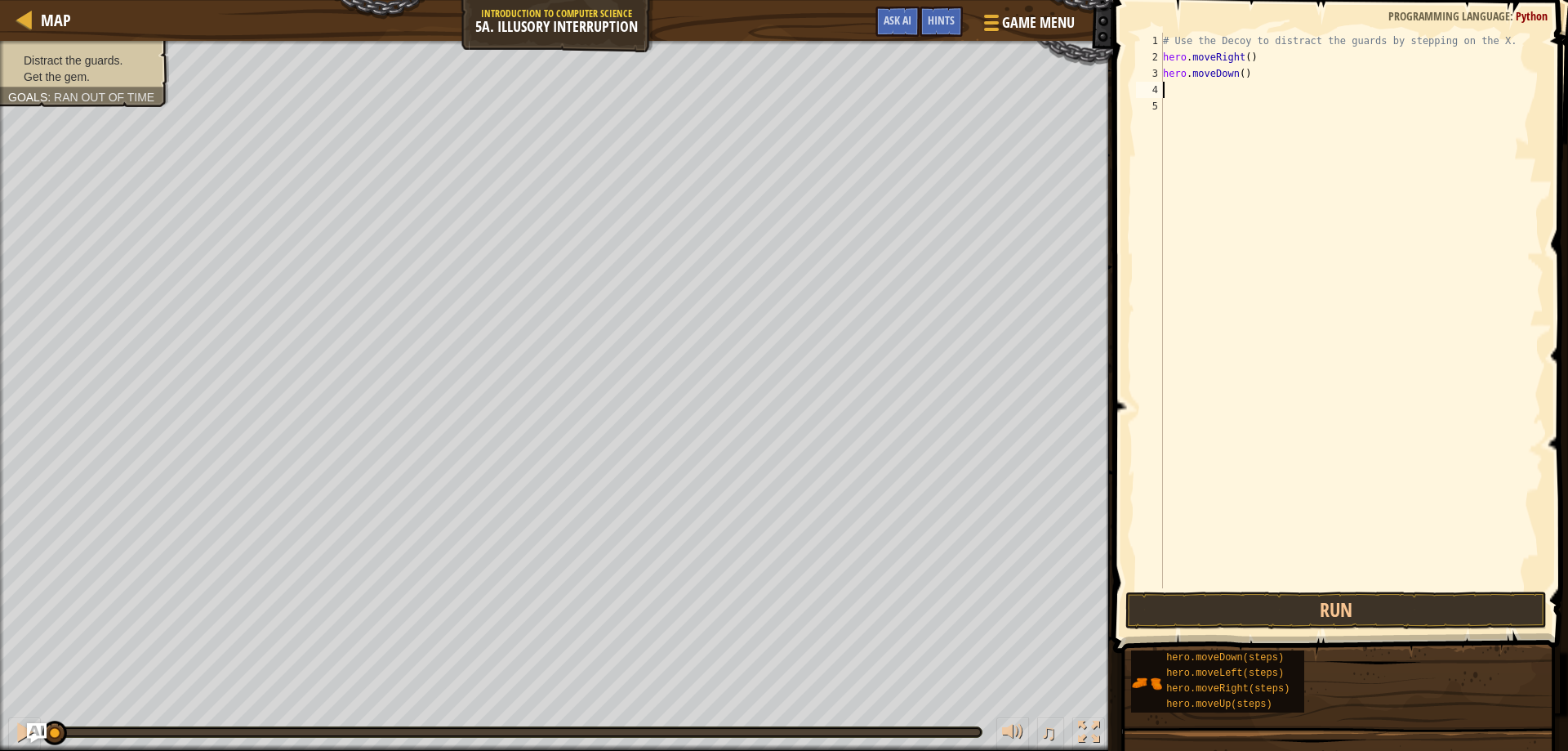
scroll to position [7, 0]
click at [1237, 72] on div "# Use the Decoy to distract the guards by stepping on the X. hero . moveRight (…" at bounding box center [1352, 326] width 384 height 589
type textarea "hero.moveDown(2)"
click at [1203, 91] on div "# Use the Decoy to distract the guards by stepping on the X. hero . moveRight (…" at bounding box center [1352, 326] width 384 height 589
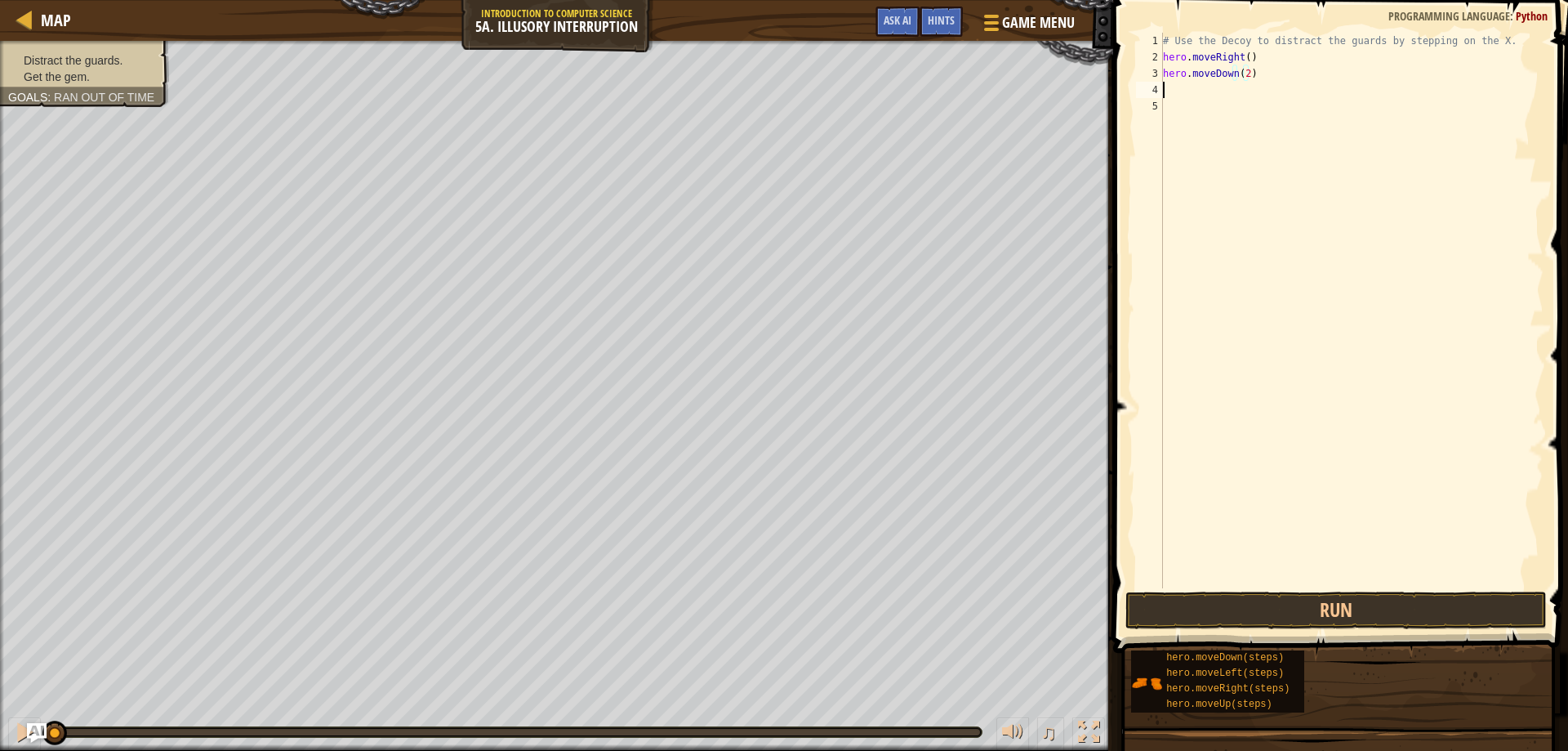
scroll to position [7, 0]
type textarea "up"
click at [1211, 111] on div "hero.move Up press enter" at bounding box center [1314, 137] width 309 height 73
click at [1226, 91] on div "# Use the Decoy to distract the guards by stepping on the X. hero . moveRight (…" at bounding box center [1352, 326] width 384 height 589
type textarea "hero.moveUp(2)"
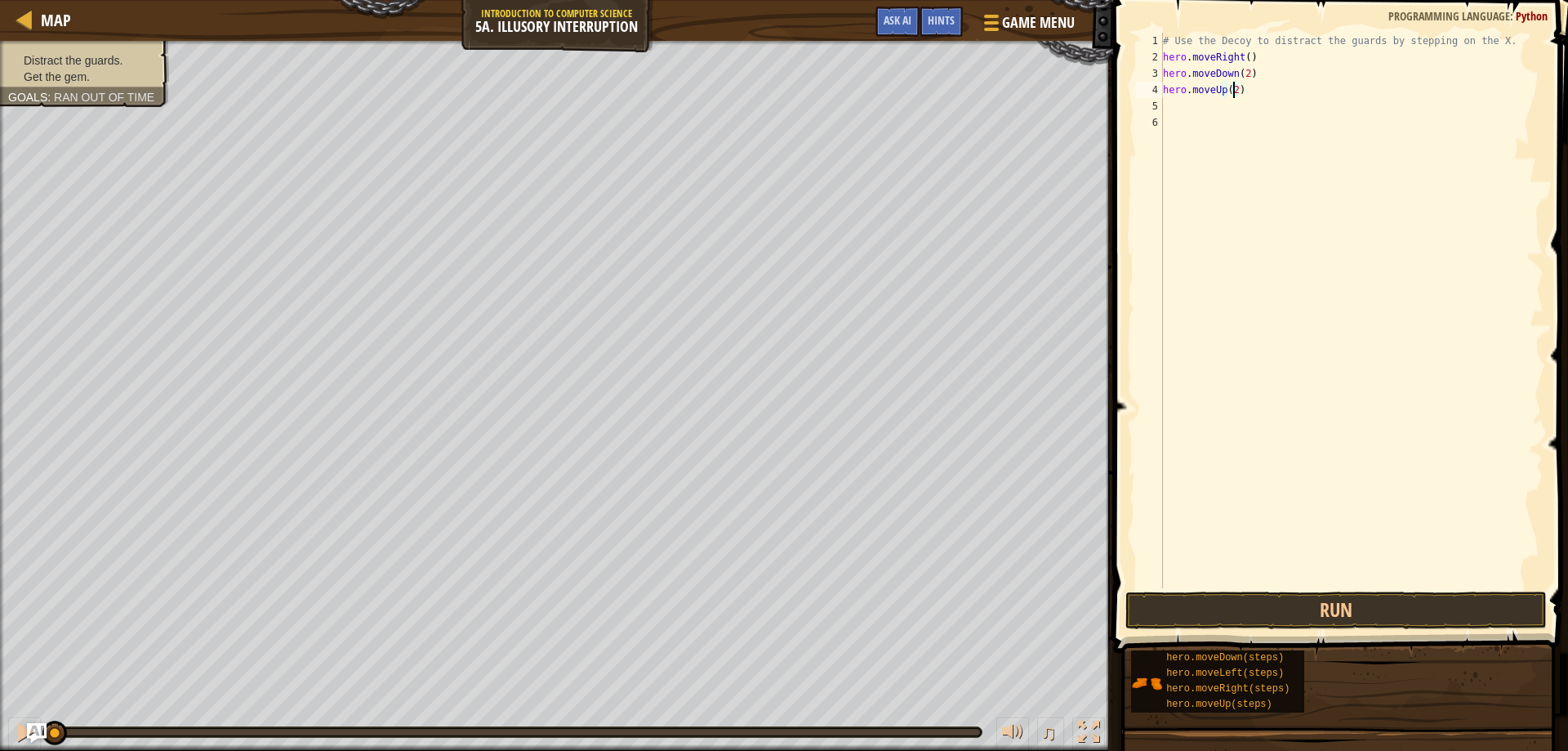
scroll to position [7, 6]
click at [1194, 111] on div "# Use the Decoy to distract the guards by stepping on the X. hero . moveRight (…" at bounding box center [1352, 326] width 384 height 589
type textarea "right"
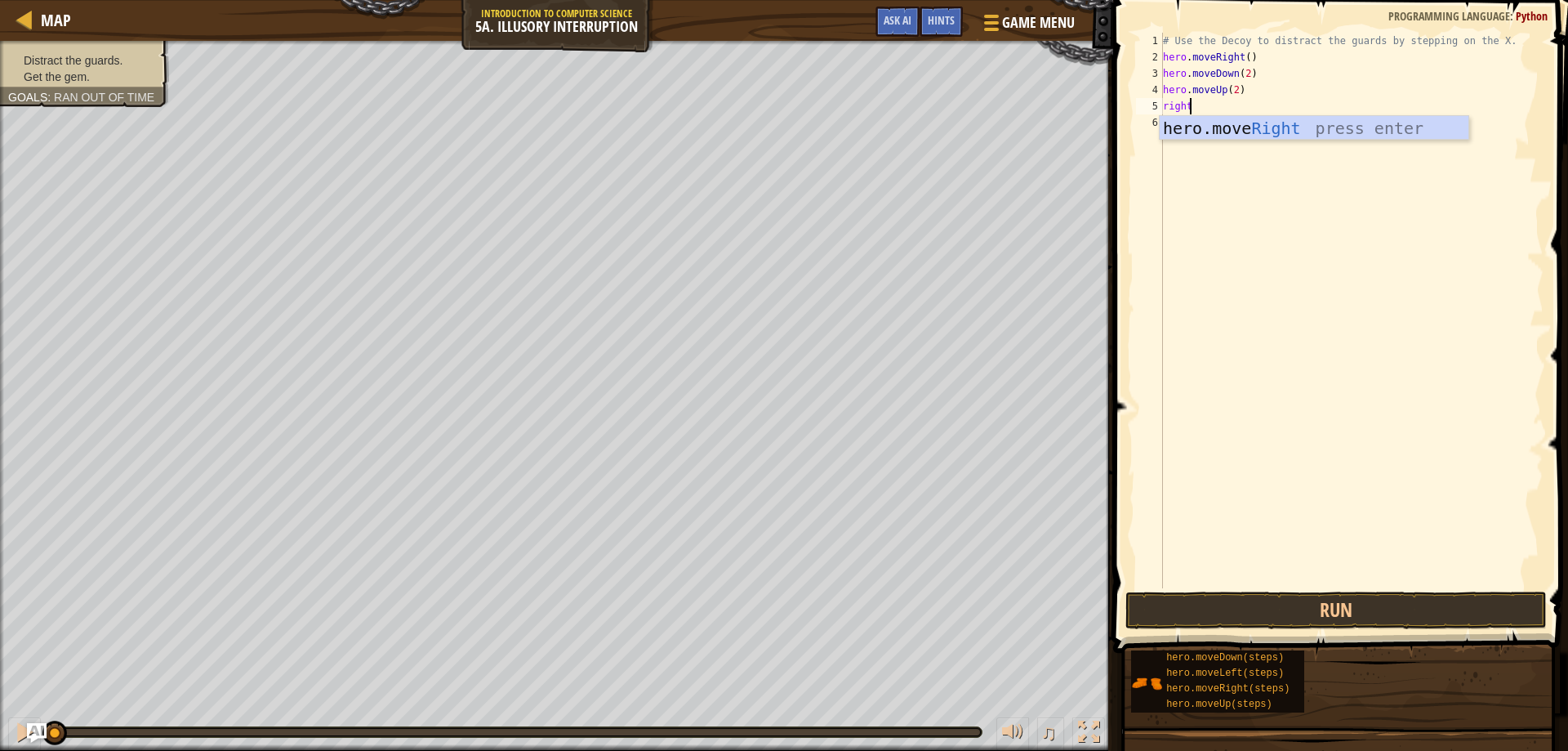
click at [1190, 122] on div "hero.move Right press enter" at bounding box center [1314, 152] width 309 height 73
click at [1243, 107] on div "# Use the Decoy to distract the guards by stepping on the X. hero . moveRight (…" at bounding box center [1352, 326] width 384 height 589
type textarea "hero.moveRight(3)"
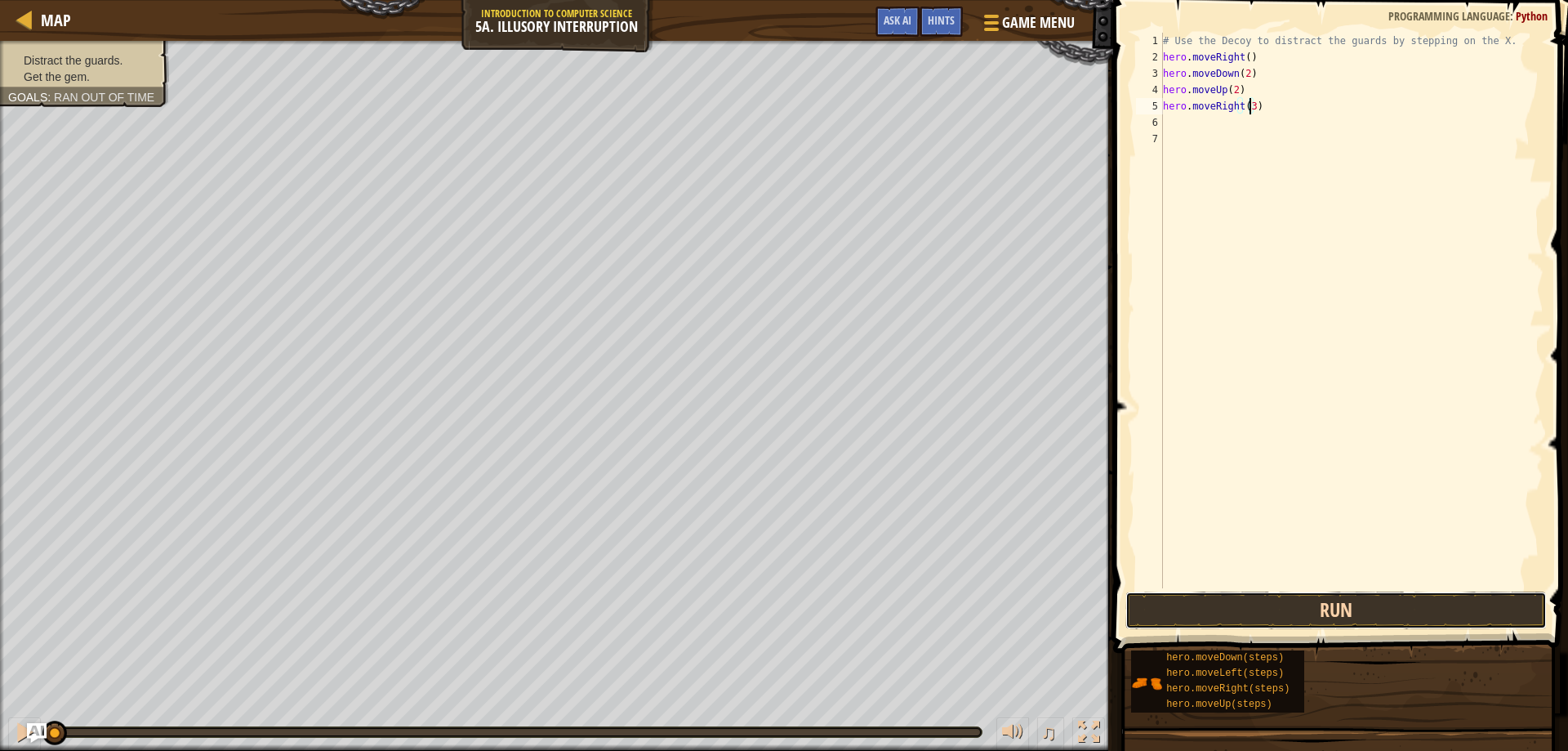
click at [1292, 606] on button "Run" at bounding box center [1336, 610] width 422 height 37
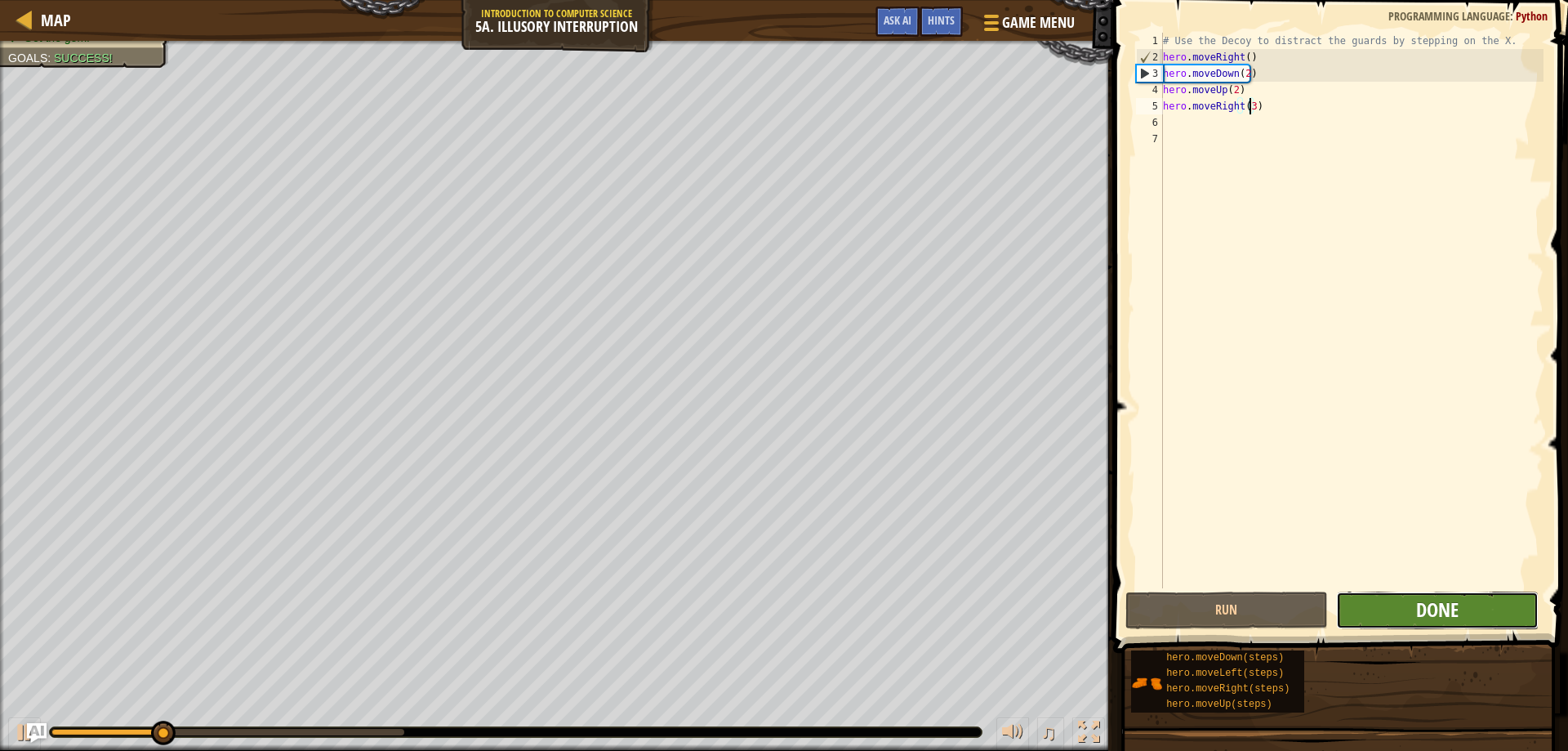
click at [1450, 618] on span "Done" at bounding box center [1437, 609] width 42 height 26
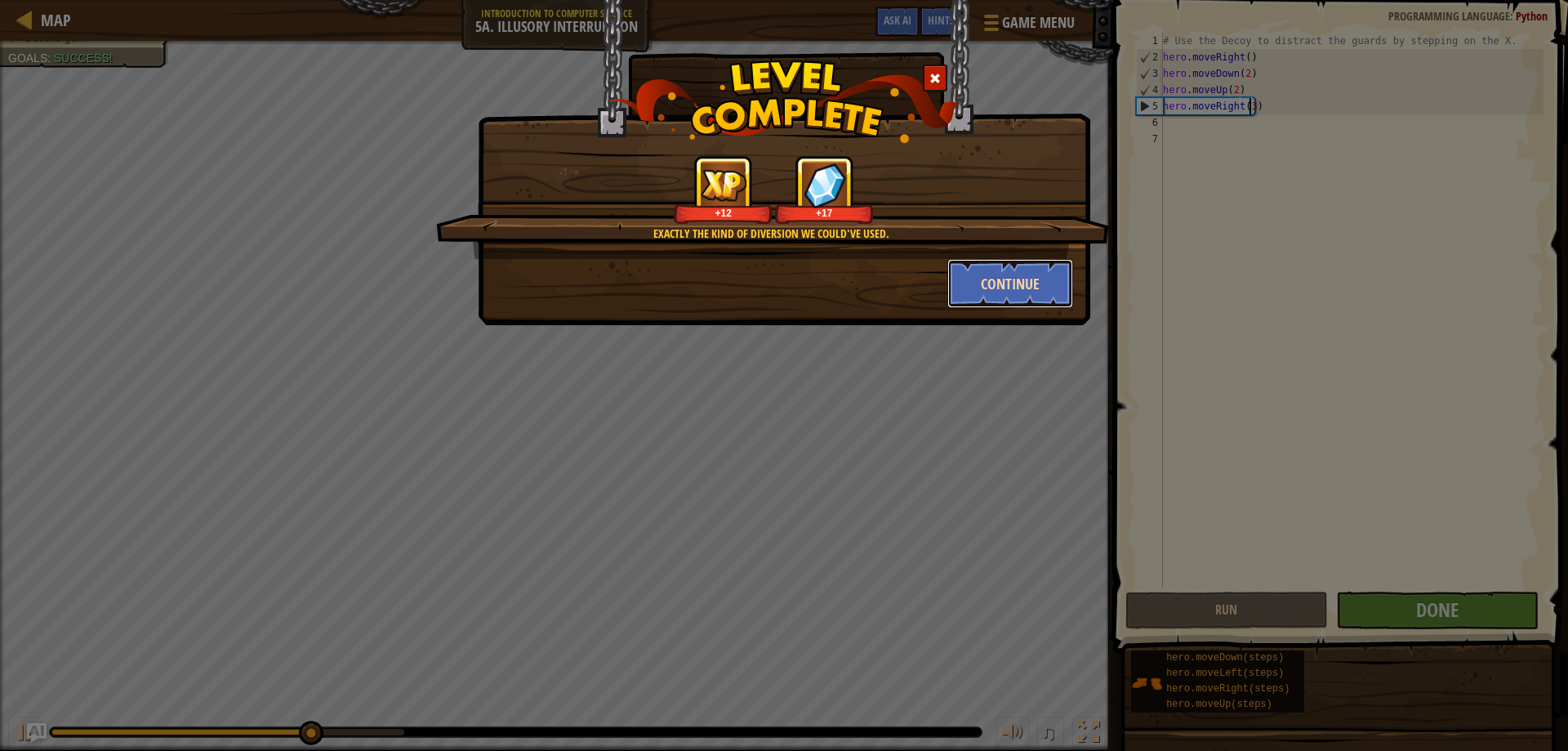
click at [1015, 277] on button "Continue" at bounding box center [1010, 283] width 127 height 49
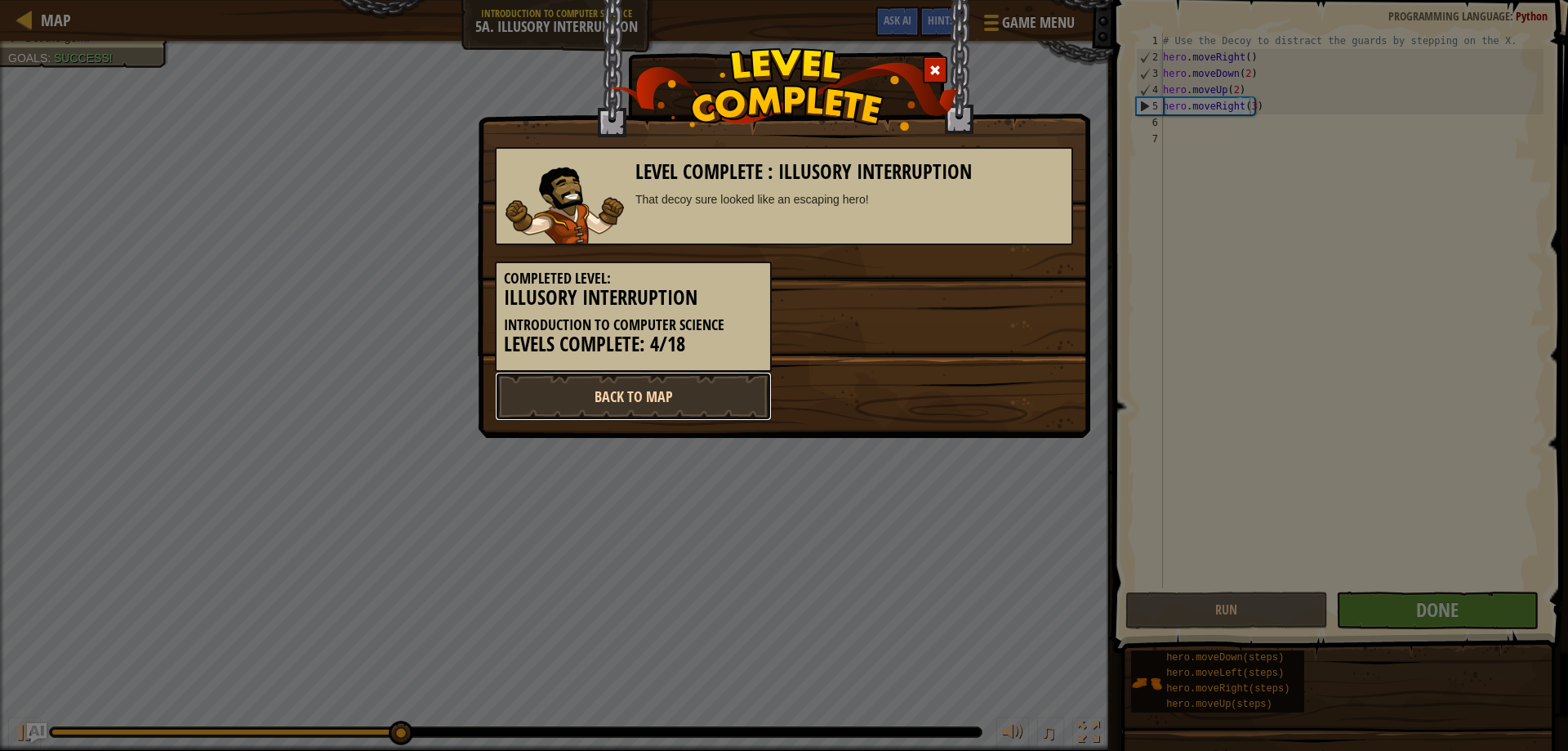
click at [707, 381] on link "Back to Map" at bounding box center [633, 396] width 277 height 49
